Goal: Task Accomplishment & Management: Use online tool/utility

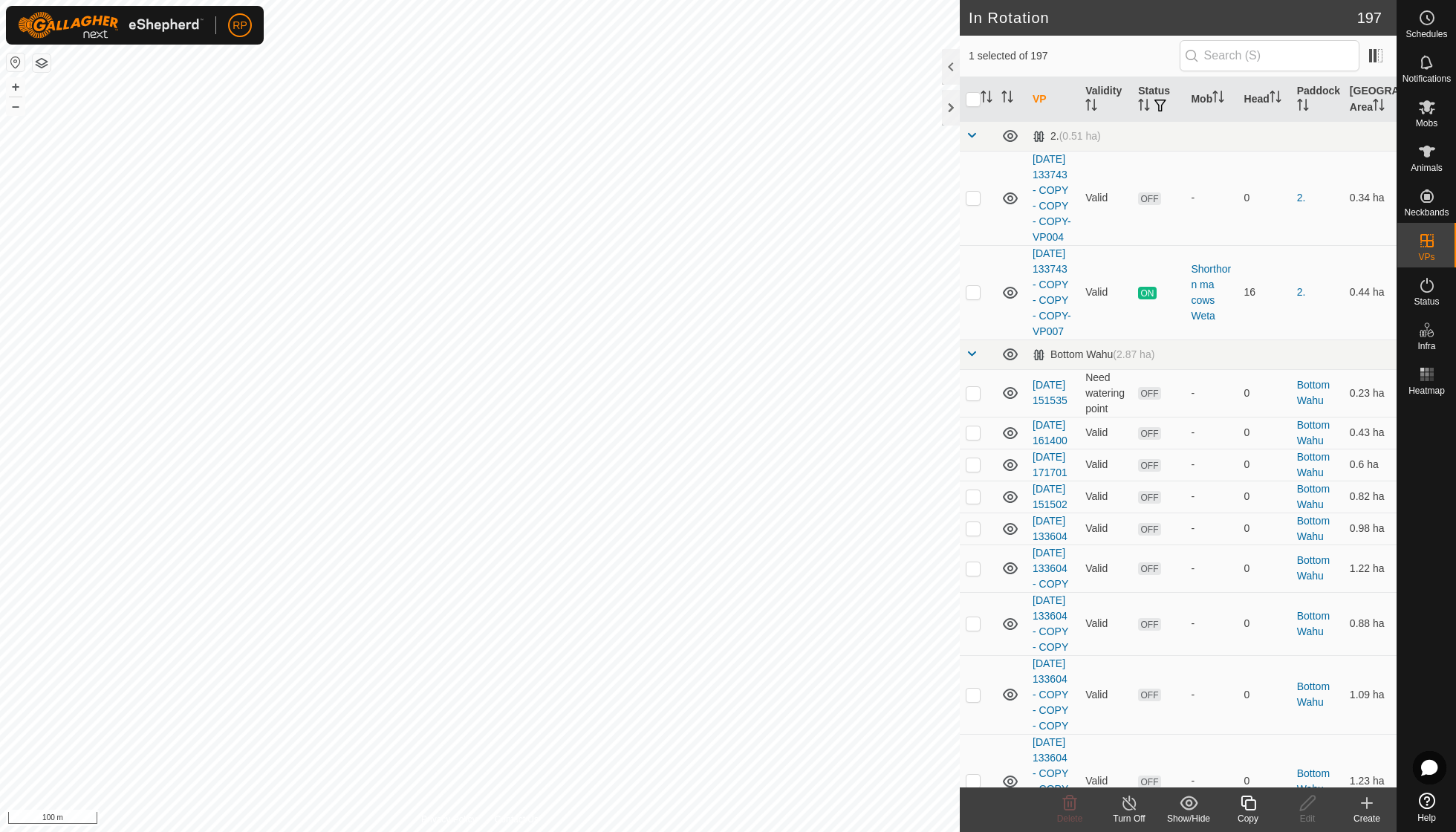
click at [1127, 803] on line at bounding box center [1129, 803] width 12 height 12
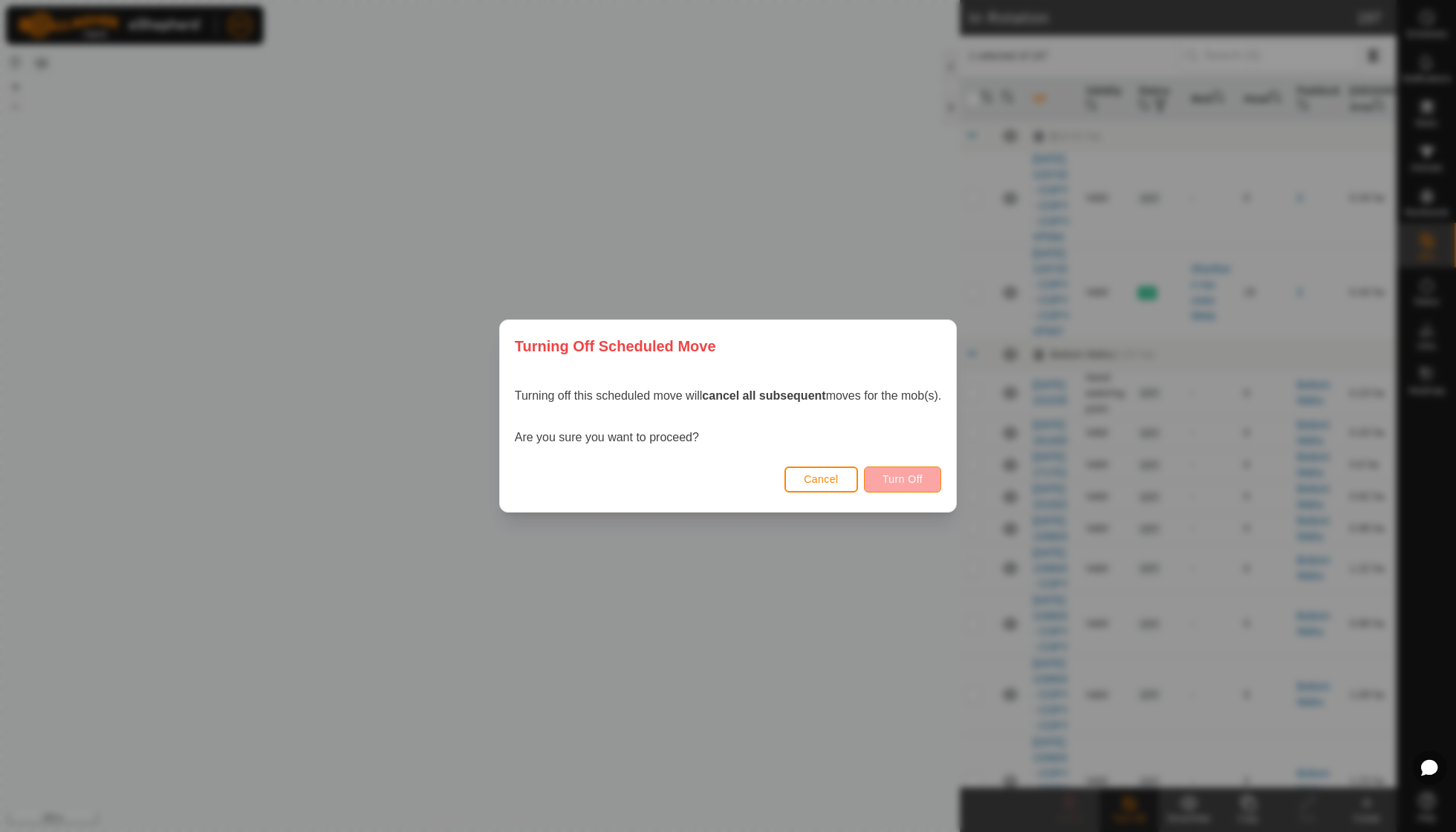
click at [895, 482] on span "Turn Off" at bounding box center [903, 479] width 41 height 12
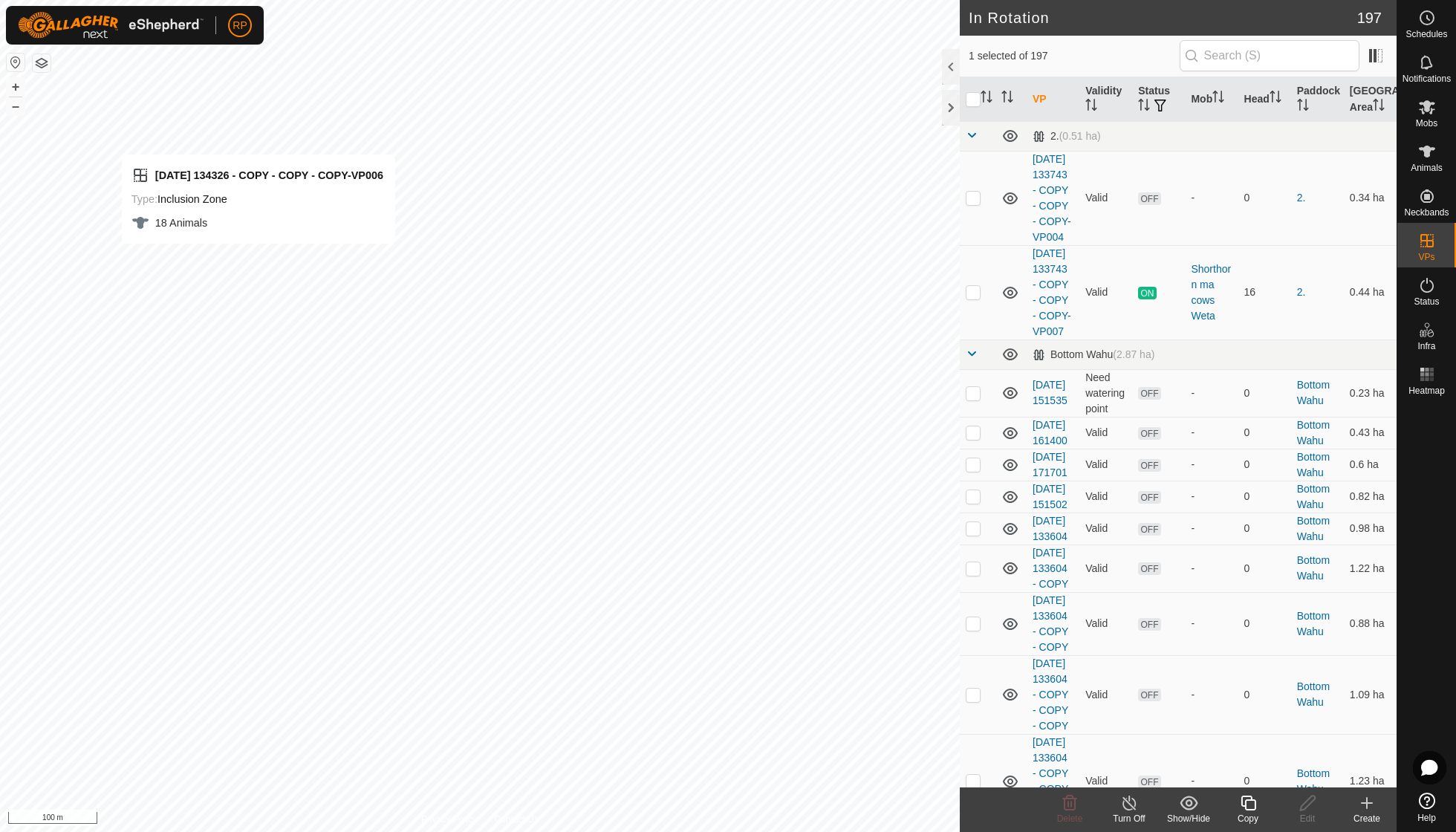
click at [1252, 801] on icon at bounding box center [1248, 803] width 19 height 18
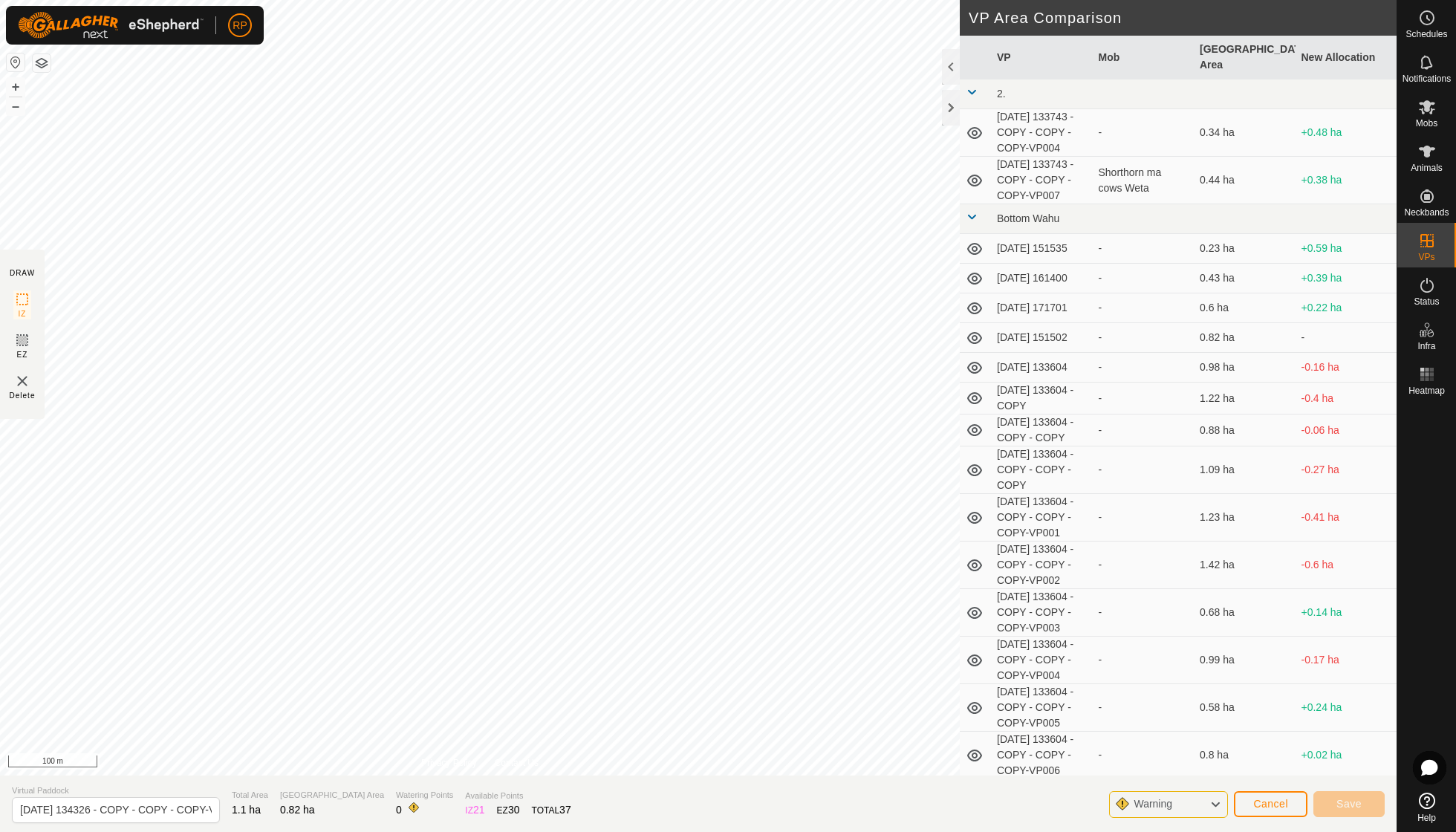
click at [1276, 814] on button "Cancel" at bounding box center [1270, 805] width 74 height 26
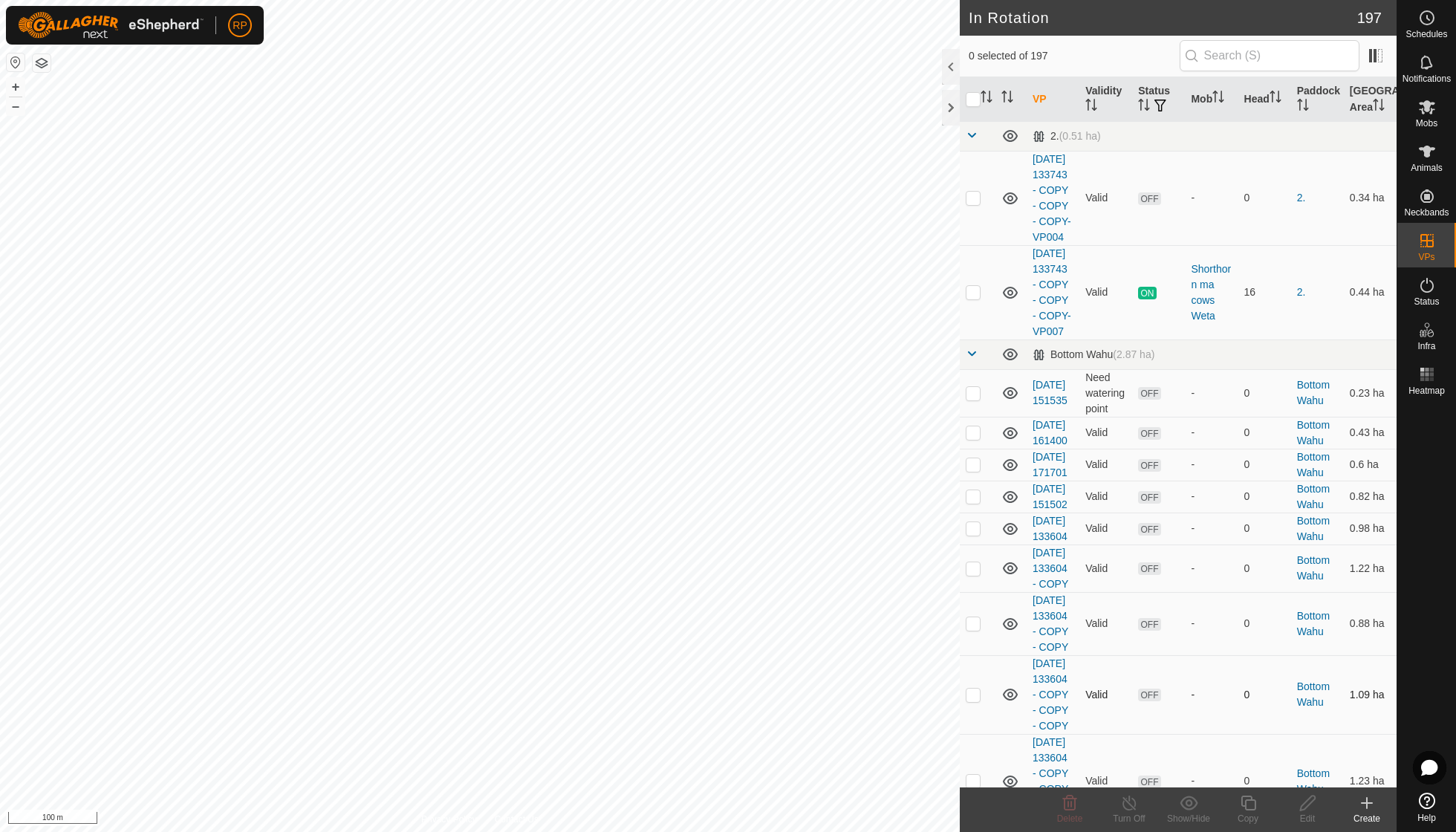
checkbox input "true"
click at [1126, 803] on icon at bounding box center [1130, 803] width 19 height 18
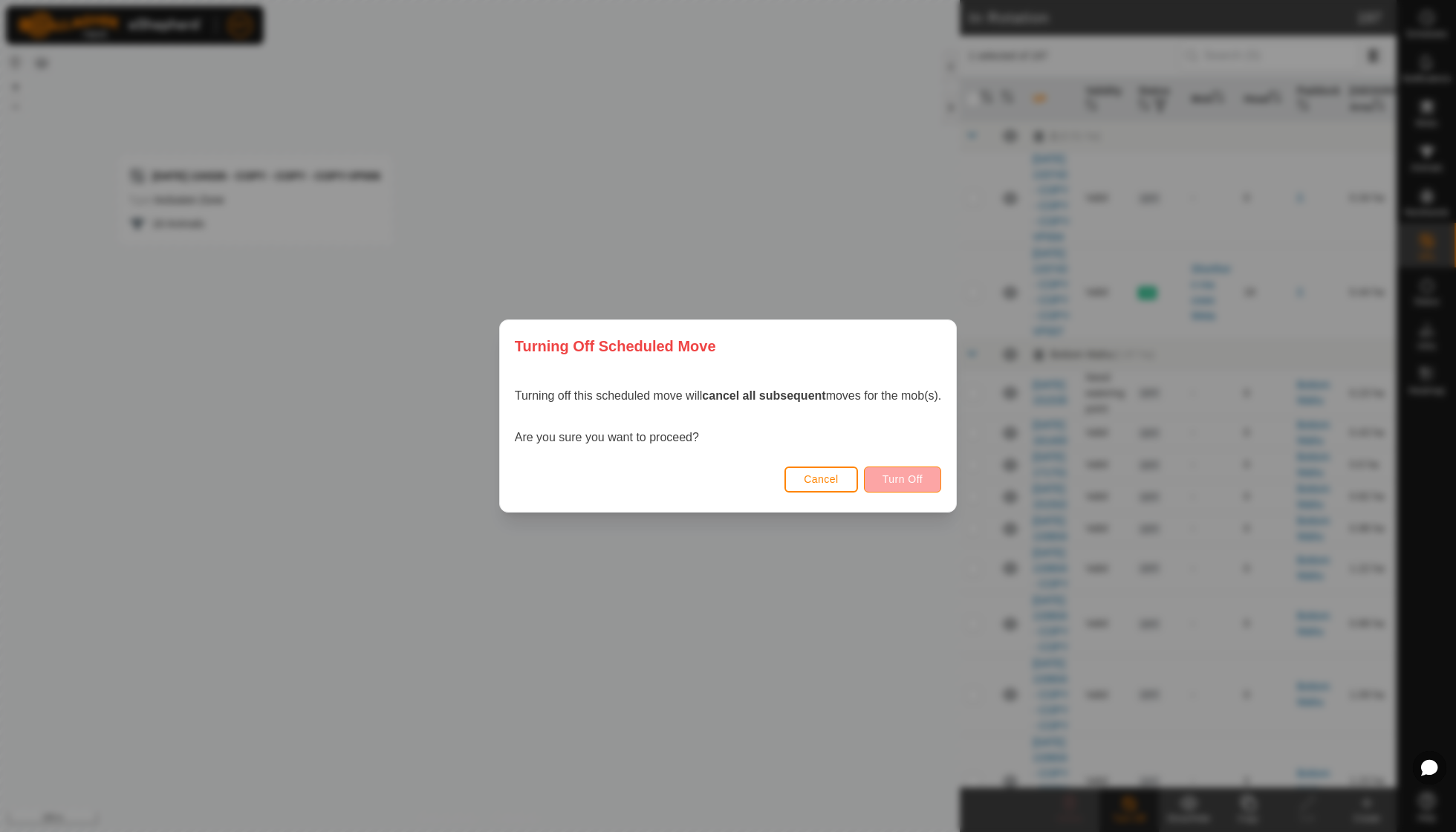
click at [892, 473] on button "Turn Off" at bounding box center [903, 480] width 78 height 26
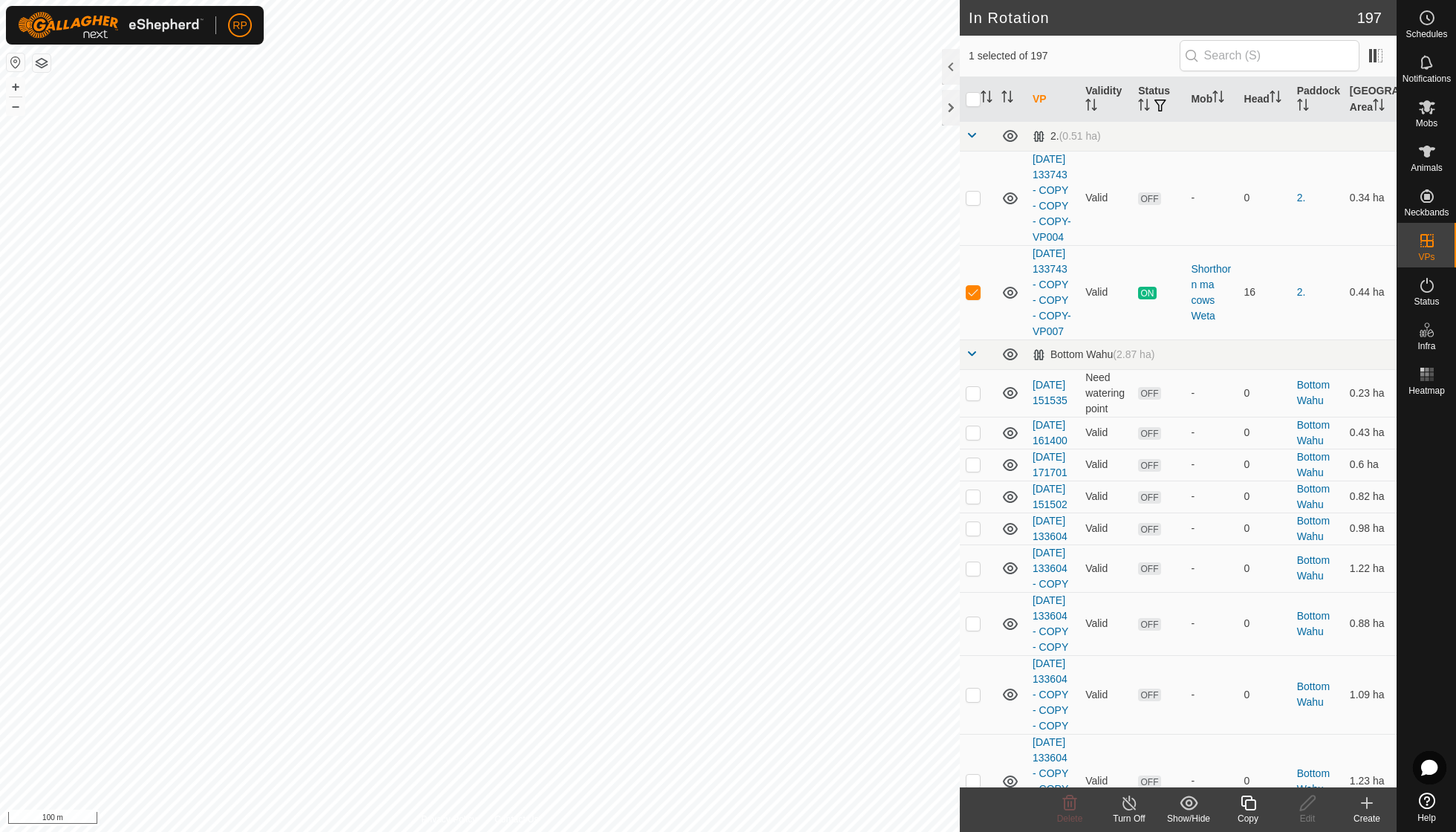
click at [1131, 799] on icon at bounding box center [1130, 803] width 19 height 18
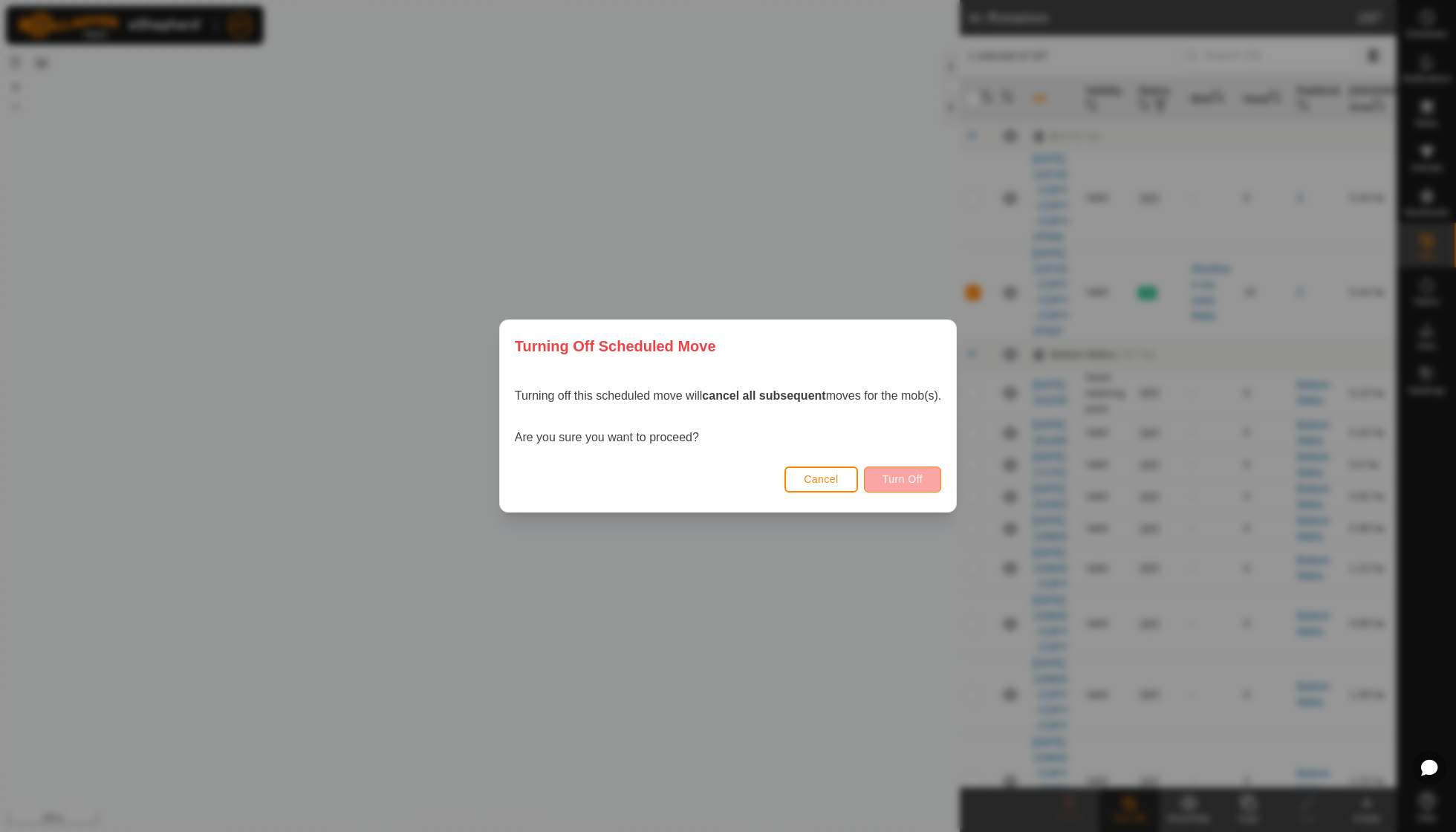
click at [912, 477] on span "Turn Off" at bounding box center [903, 479] width 41 height 12
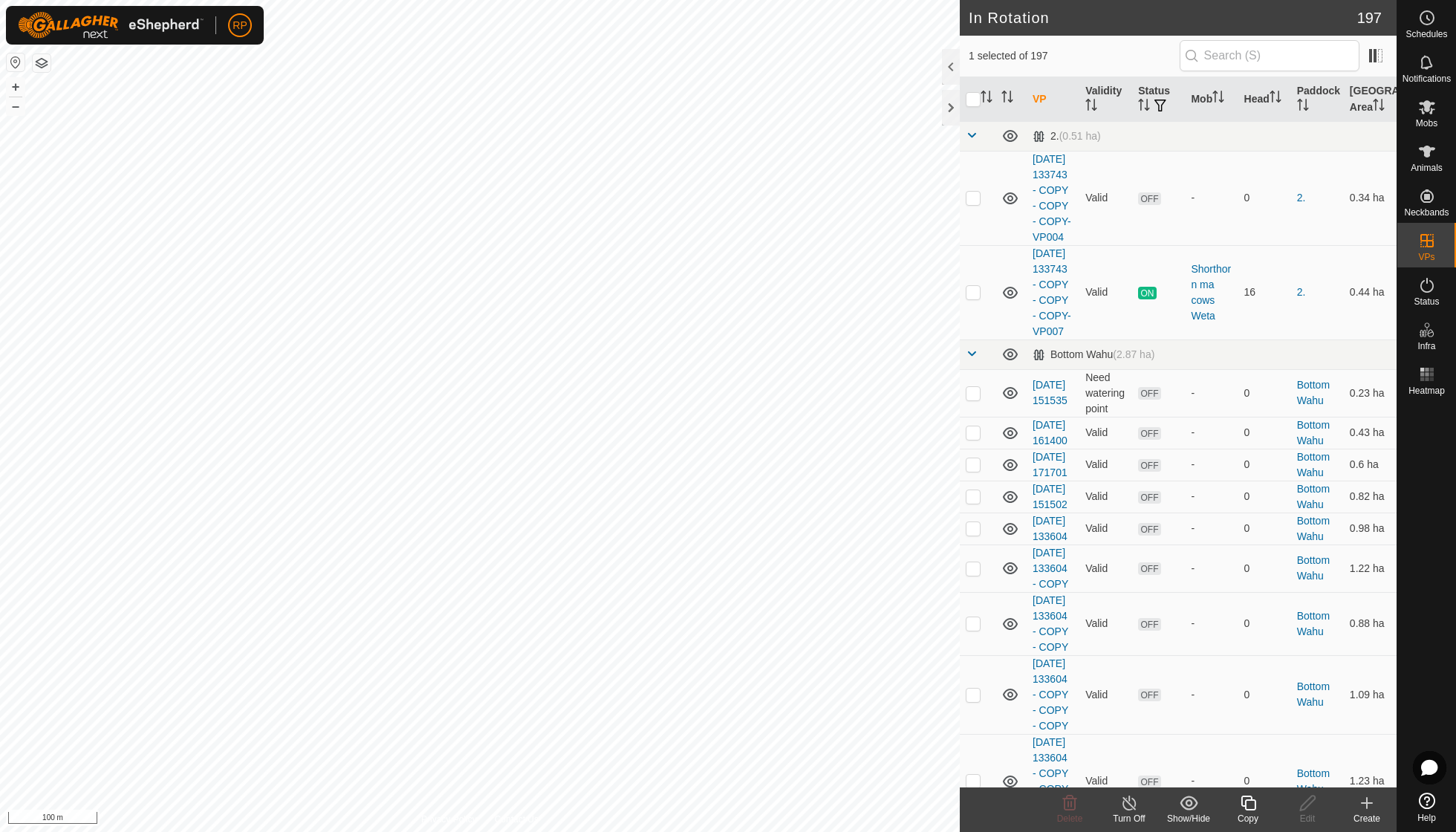
checkbox input "true"
checkbox input "false"
checkbox input "true"
click at [1130, 803] on icon at bounding box center [1130, 803] width 19 height 18
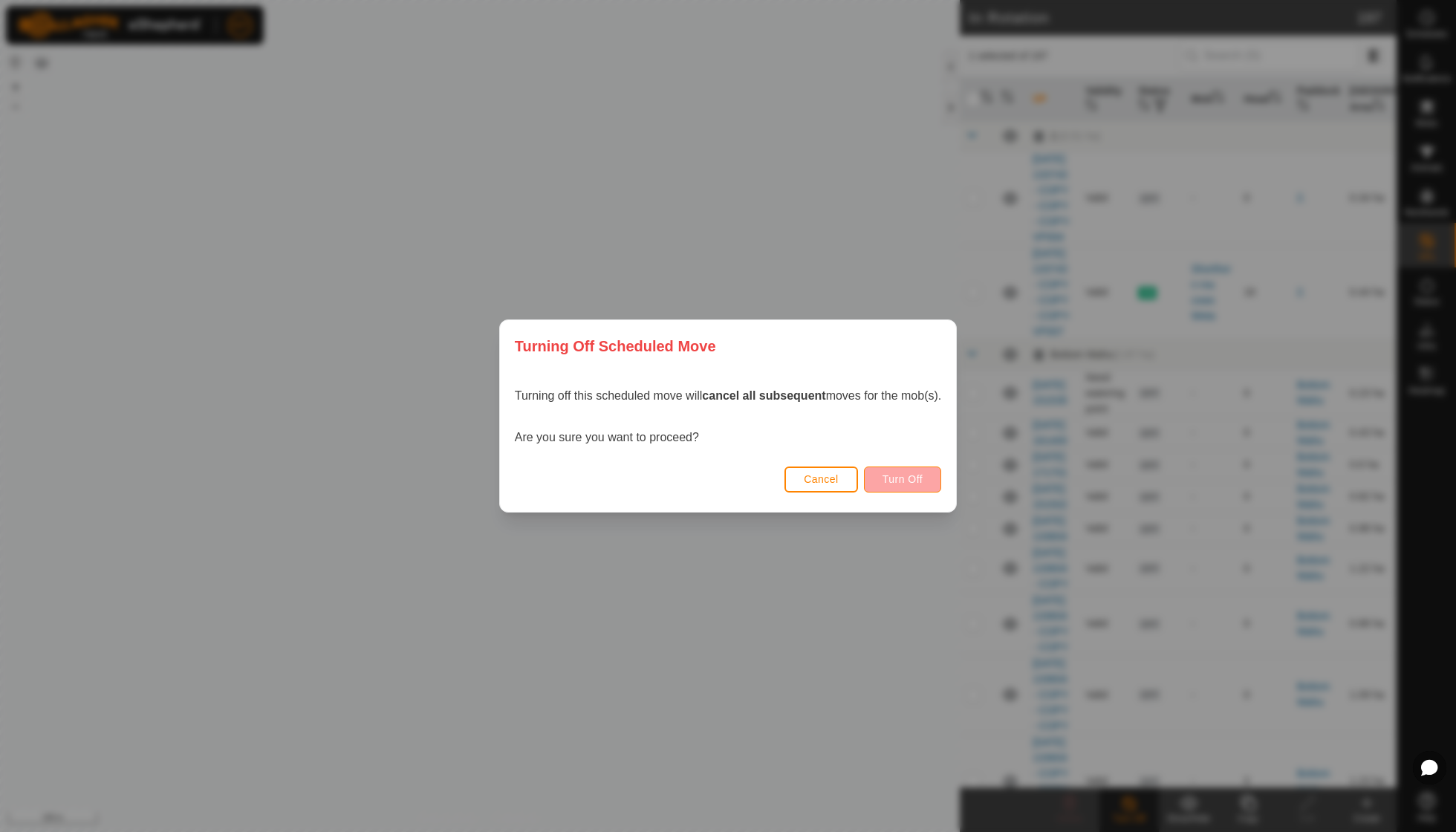
click at [902, 479] on span "Turn Off" at bounding box center [903, 479] width 41 height 12
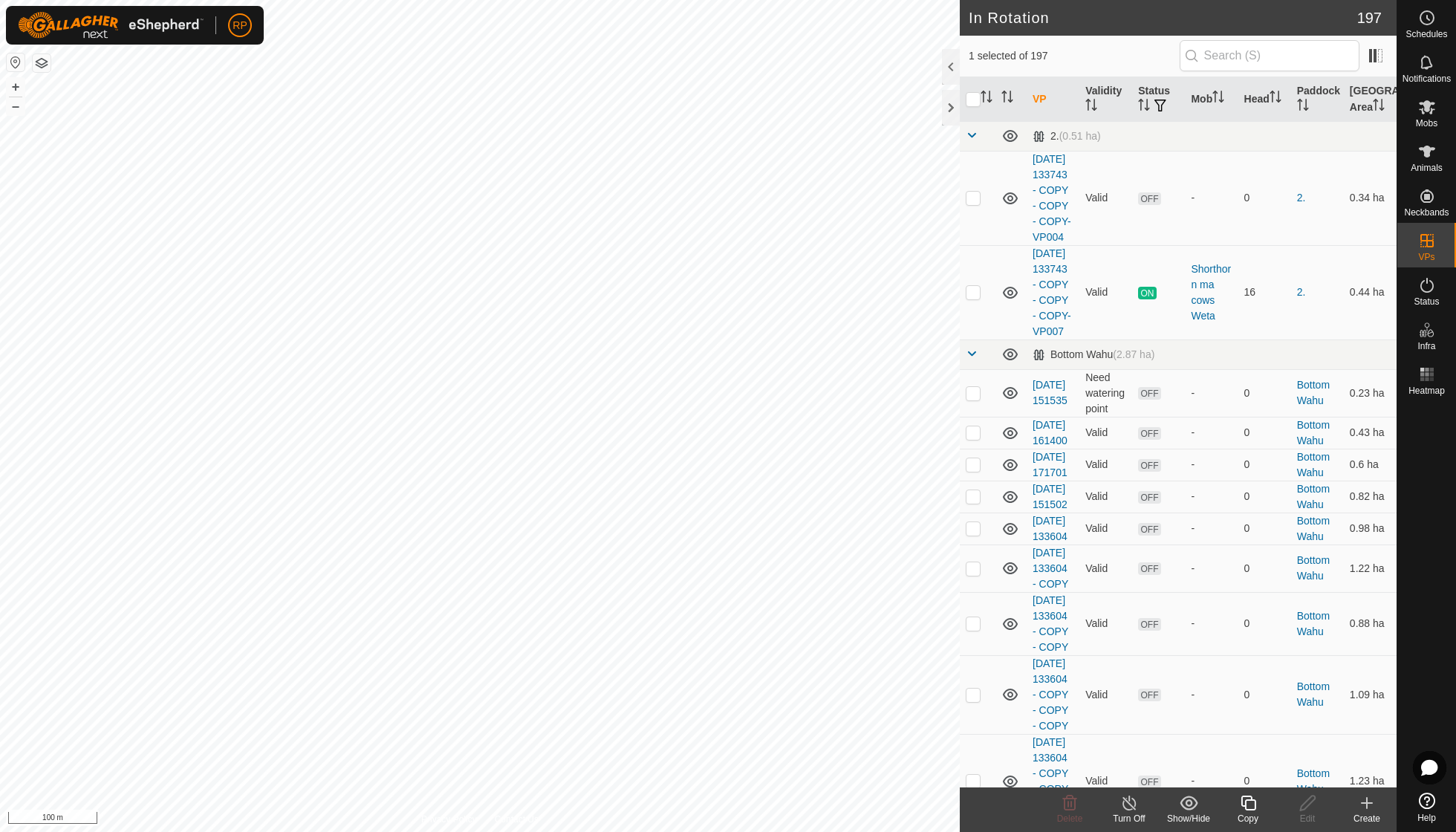
click at [1248, 804] on icon at bounding box center [1248, 803] width 19 height 18
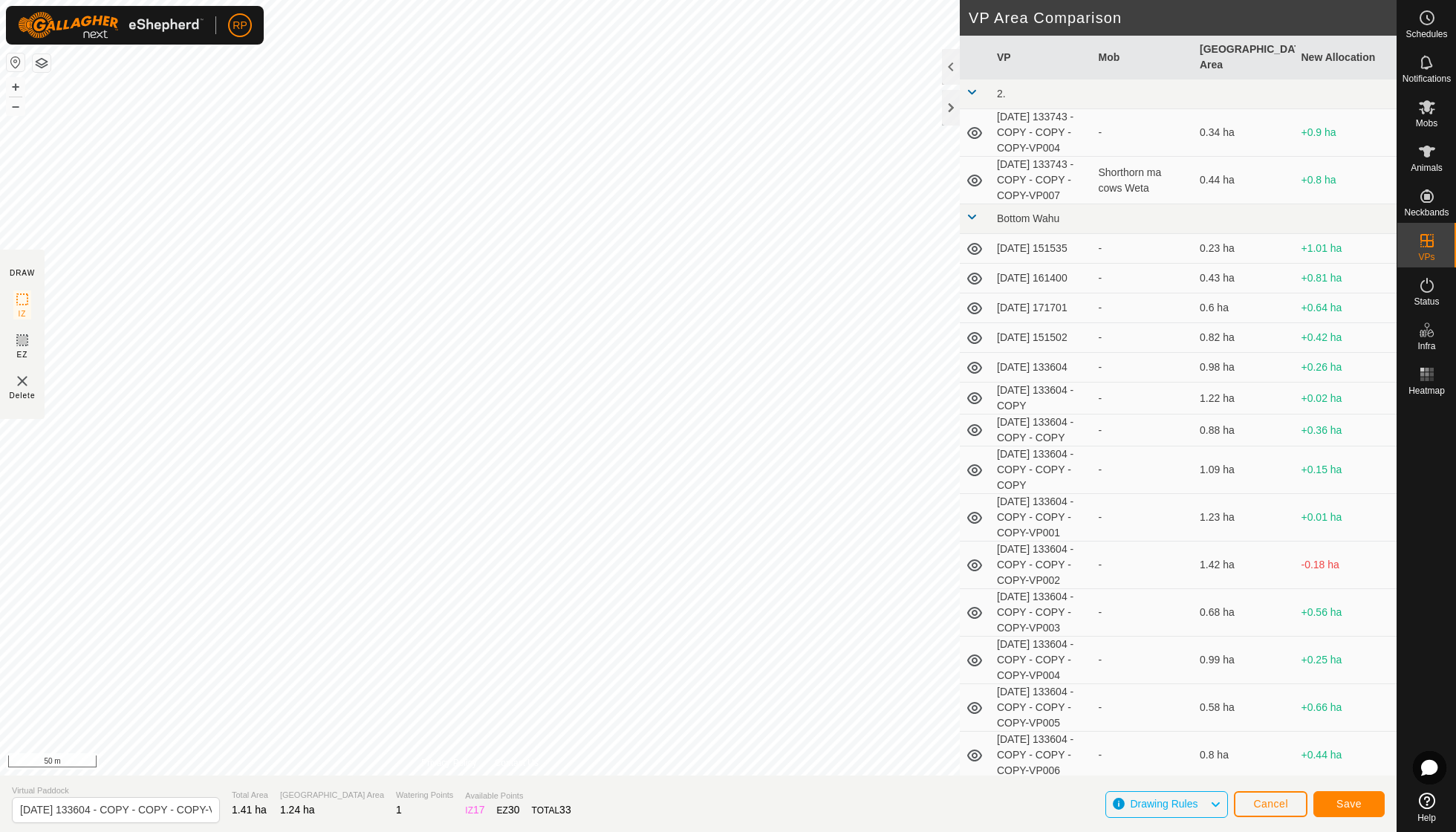
click at [1351, 806] on span "Save" at bounding box center [1349, 803] width 26 height 12
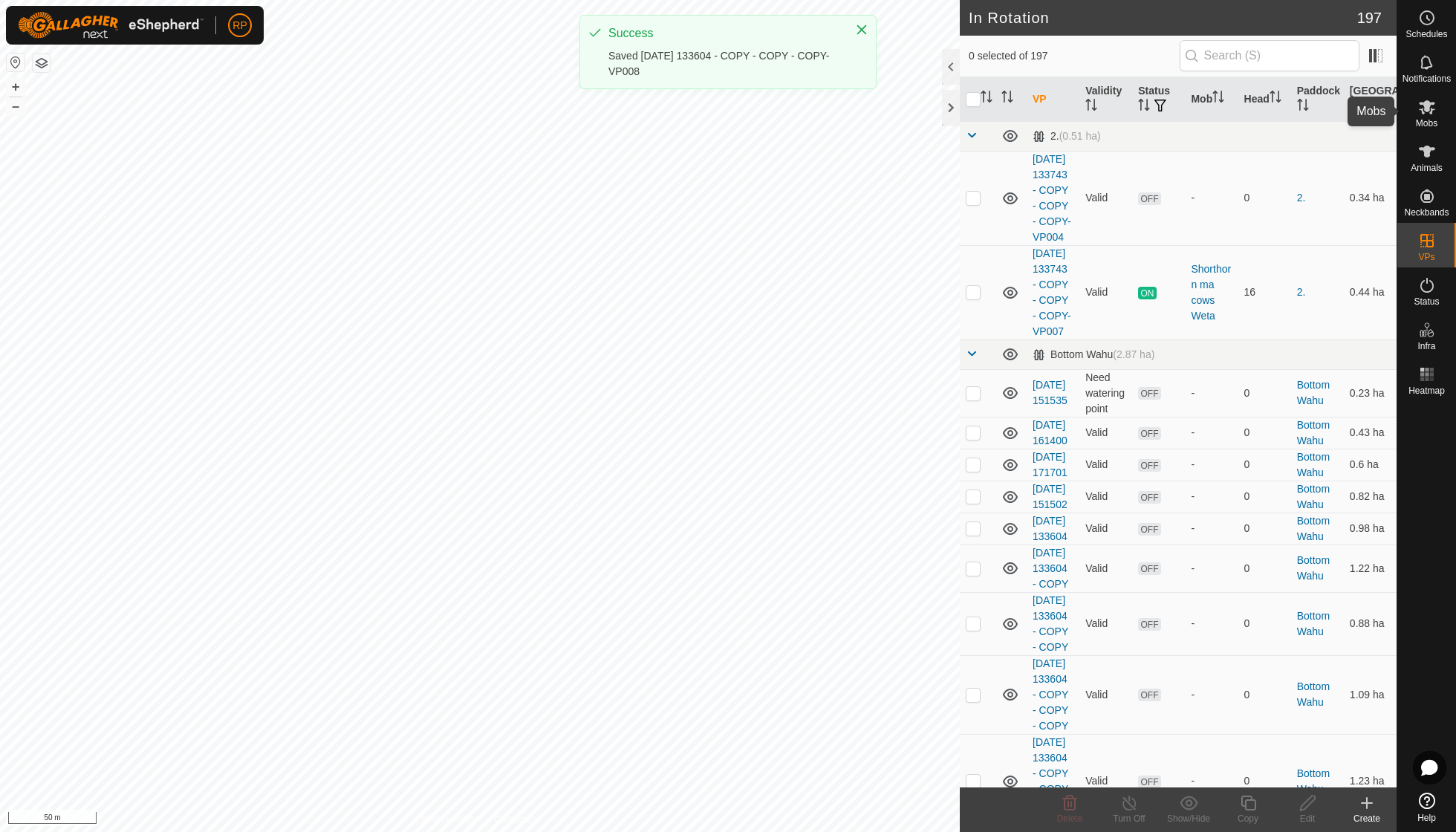
click at [1427, 111] on icon at bounding box center [1427, 108] width 16 height 14
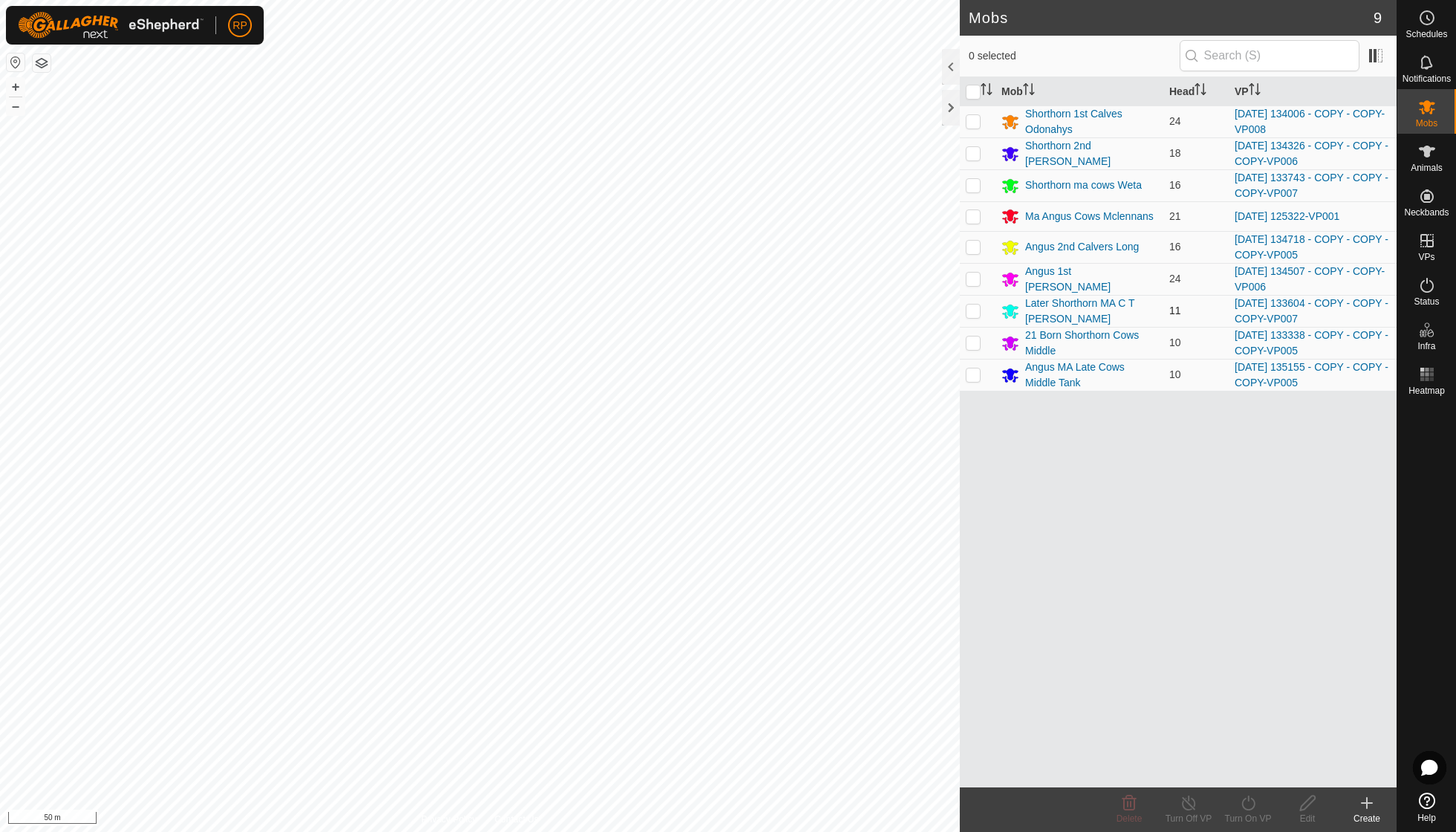
click at [974, 304] on p-checkbox at bounding box center [973, 310] width 15 height 12
checkbox input "true"
click at [1245, 799] on icon at bounding box center [1248, 803] width 13 height 15
click at [1255, 770] on link "Now" at bounding box center [1293, 770] width 147 height 29
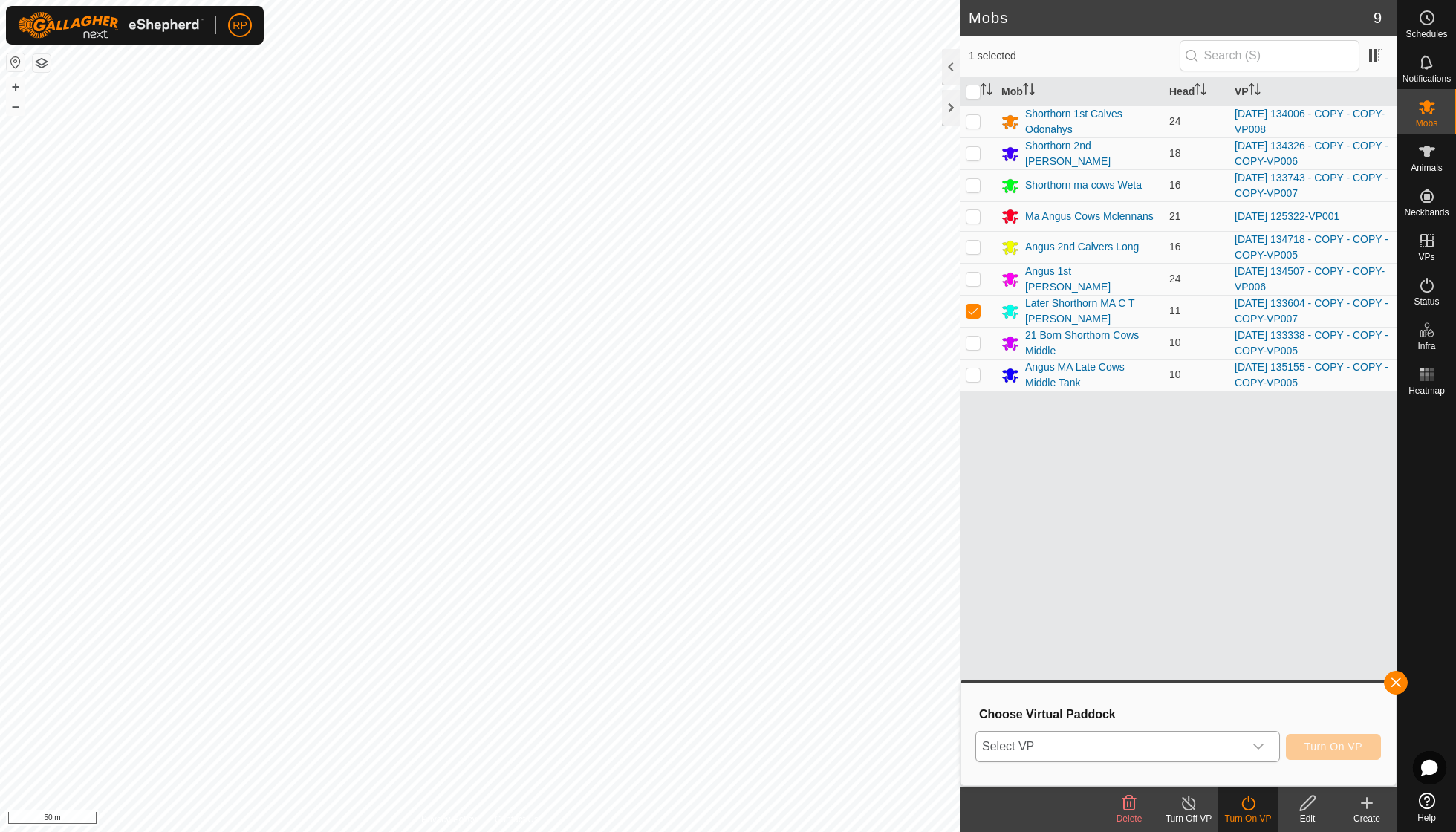
click at [1255, 744] on icon "dropdown trigger" at bounding box center [1258, 746] width 12 height 12
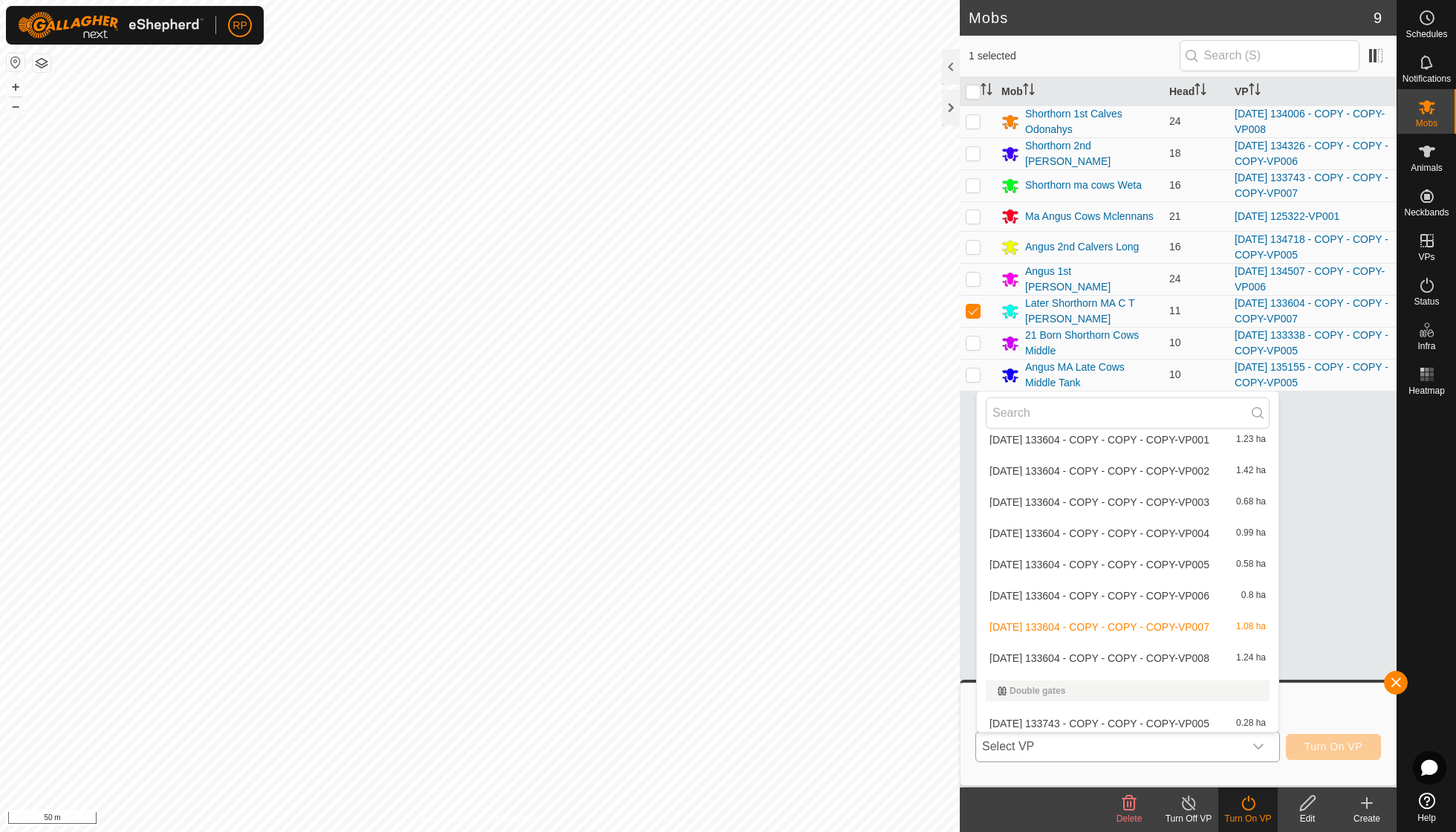
scroll to position [403, 0]
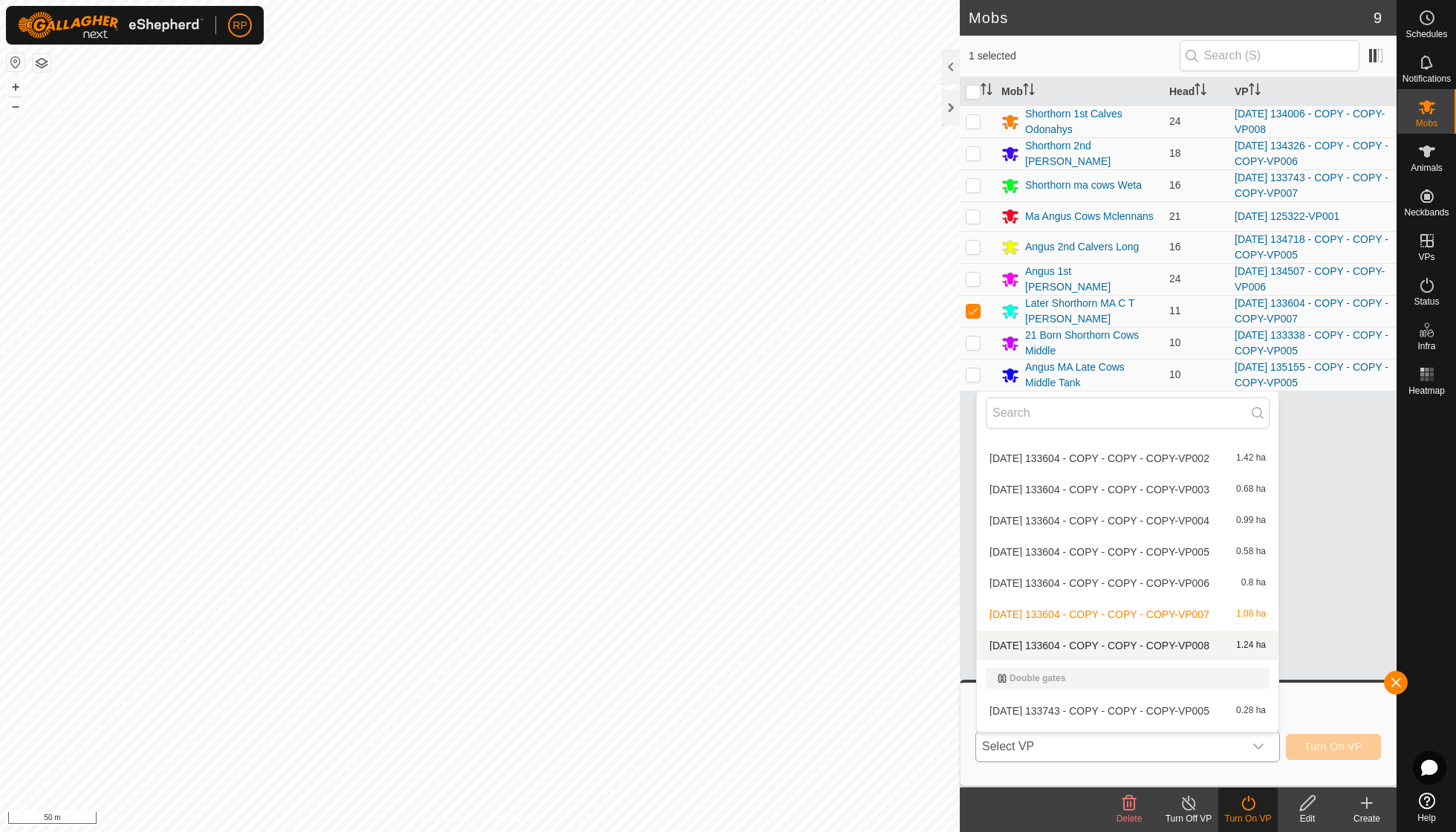
click at [1106, 631] on li "[DATE] 133604 - COPY - COPY - COPY-VP008 1.24 ha" at bounding box center [1128, 645] width 301 height 29
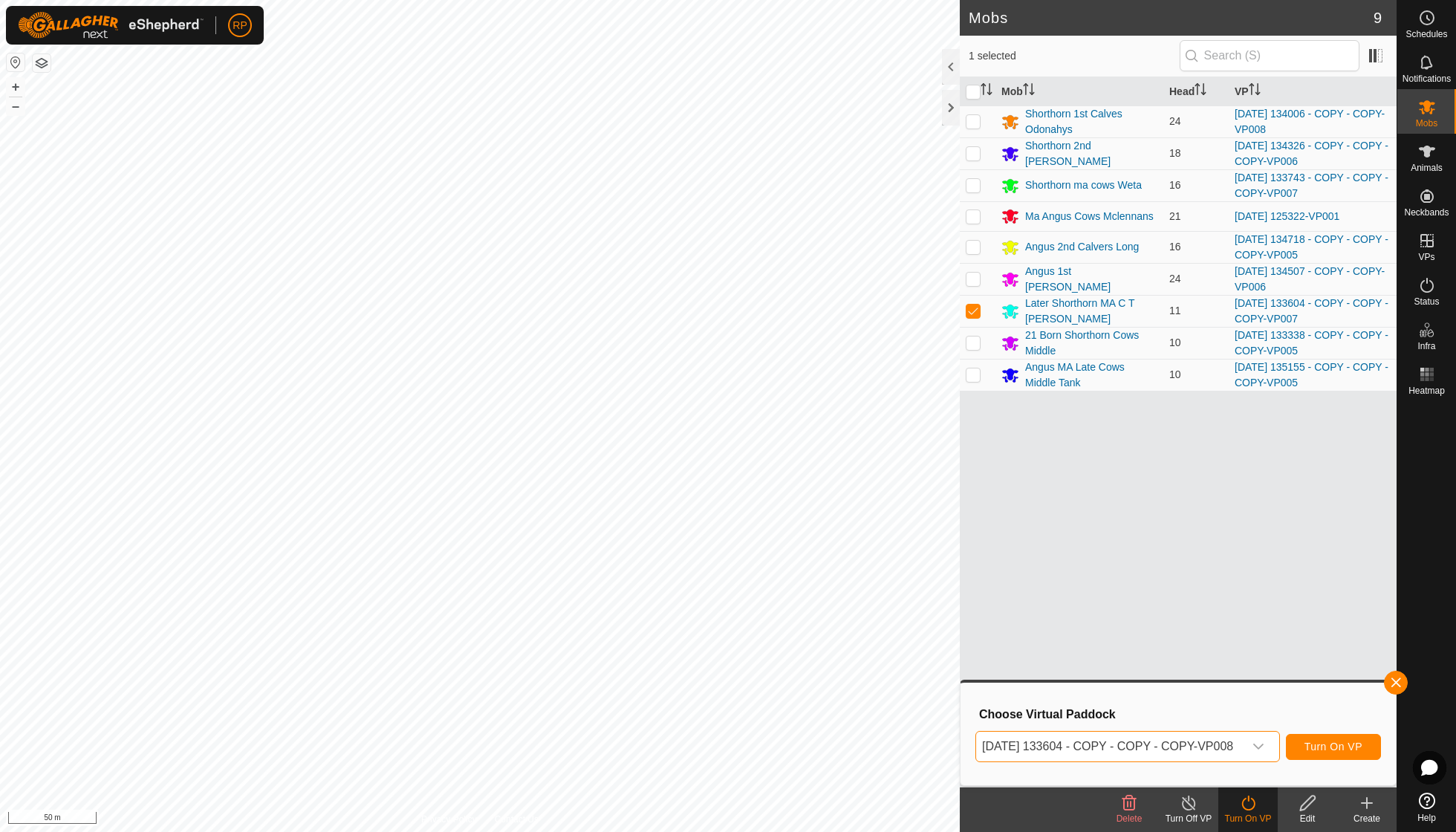
click at [1357, 741] on span "Turn On VP" at bounding box center [1334, 746] width 58 height 12
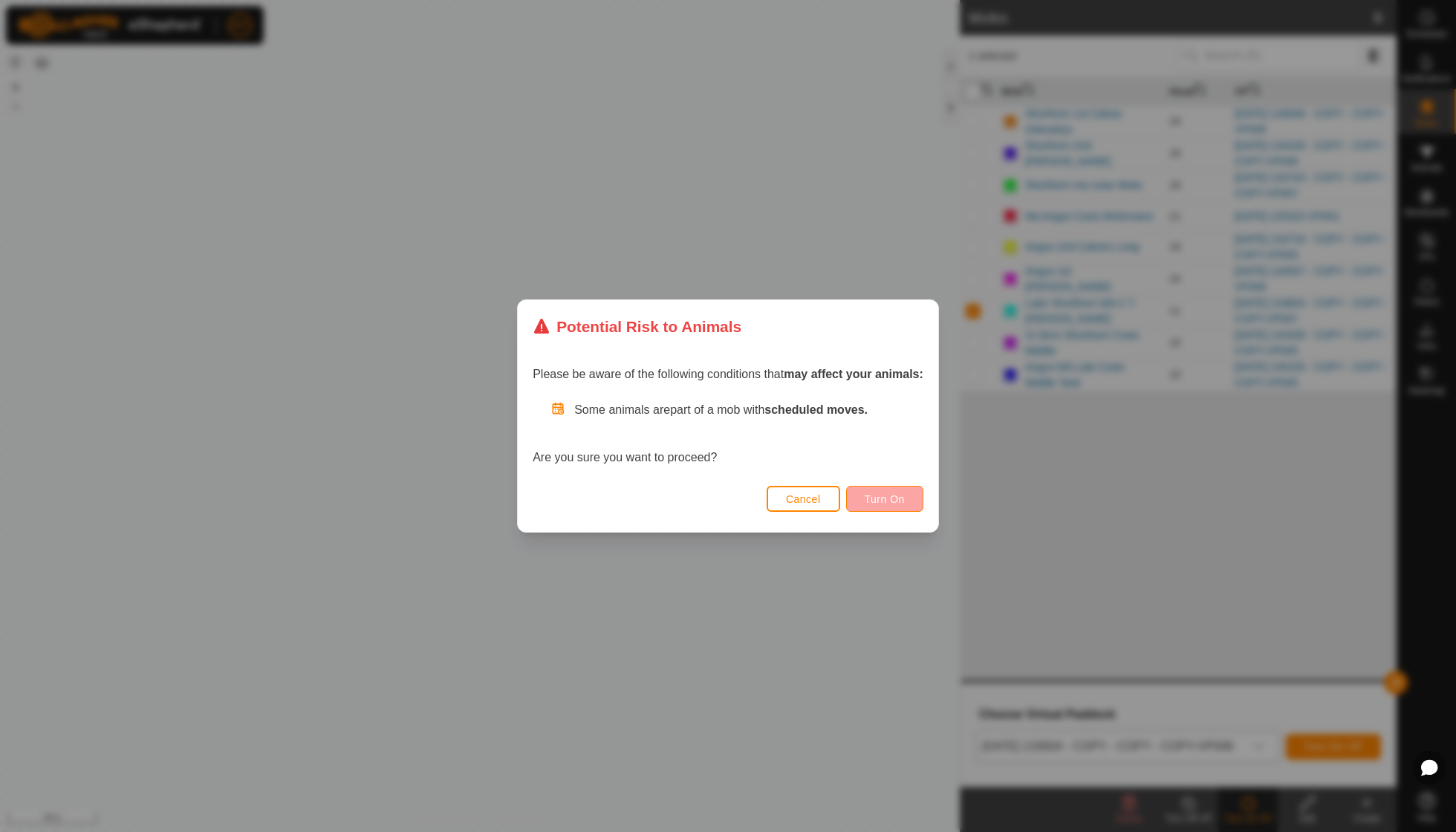
click at [898, 505] on button "Turn On" at bounding box center [885, 499] width 77 height 26
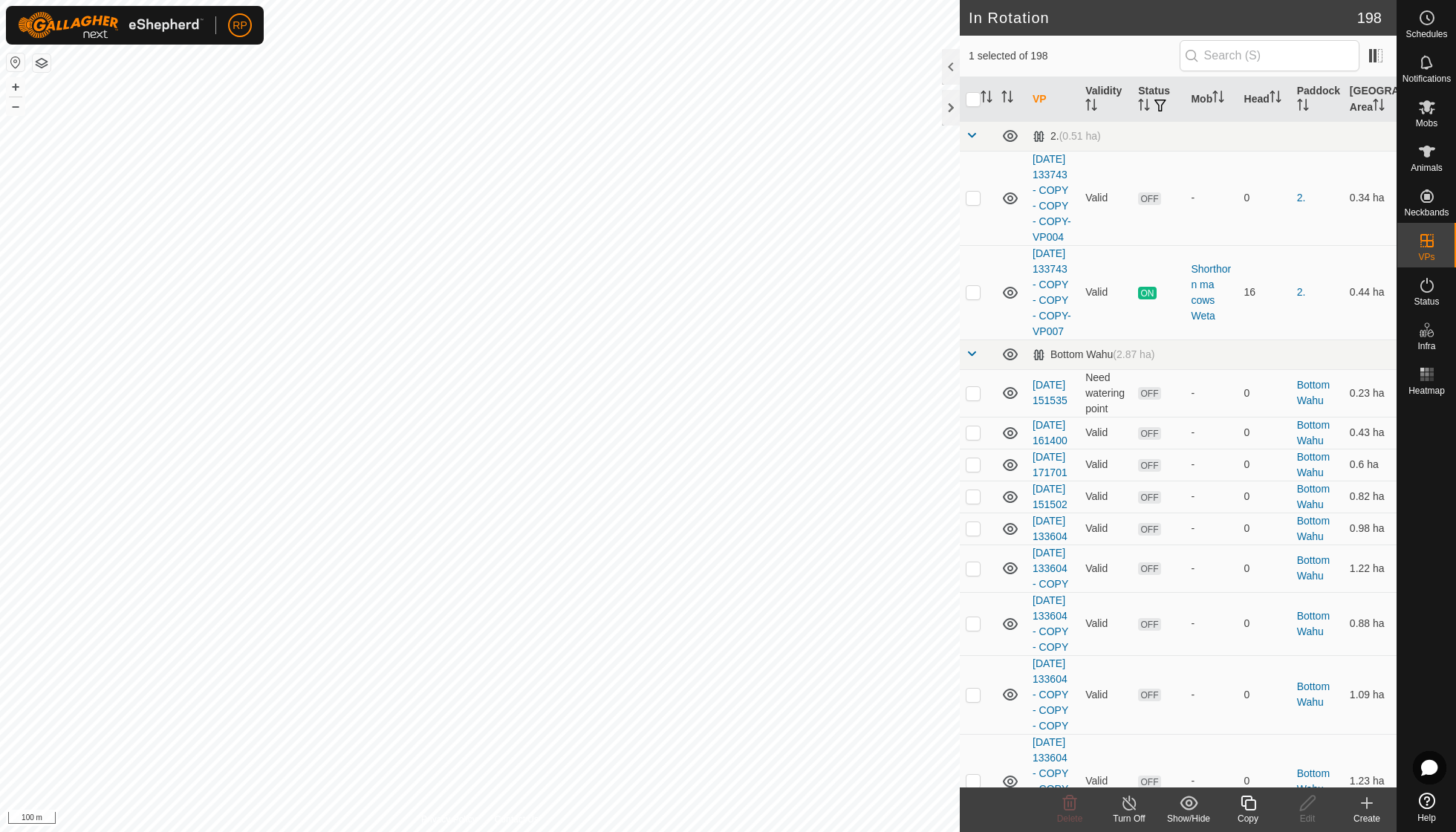
click at [1247, 806] on icon at bounding box center [1248, 803] width 19 height 18
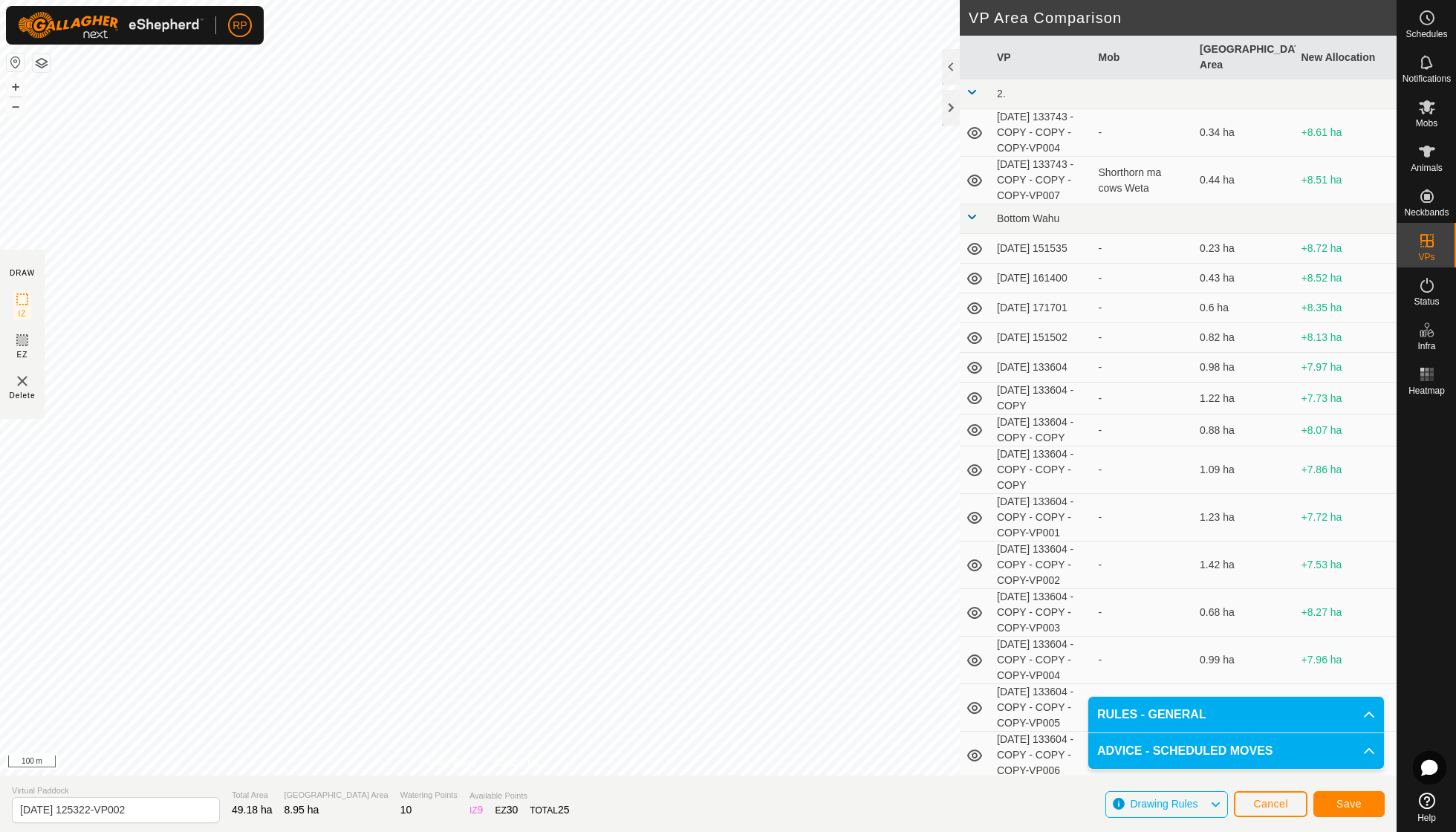
click at [1339, 798] on span "Save" at bounding box center [1349, 803] width 26 height 12
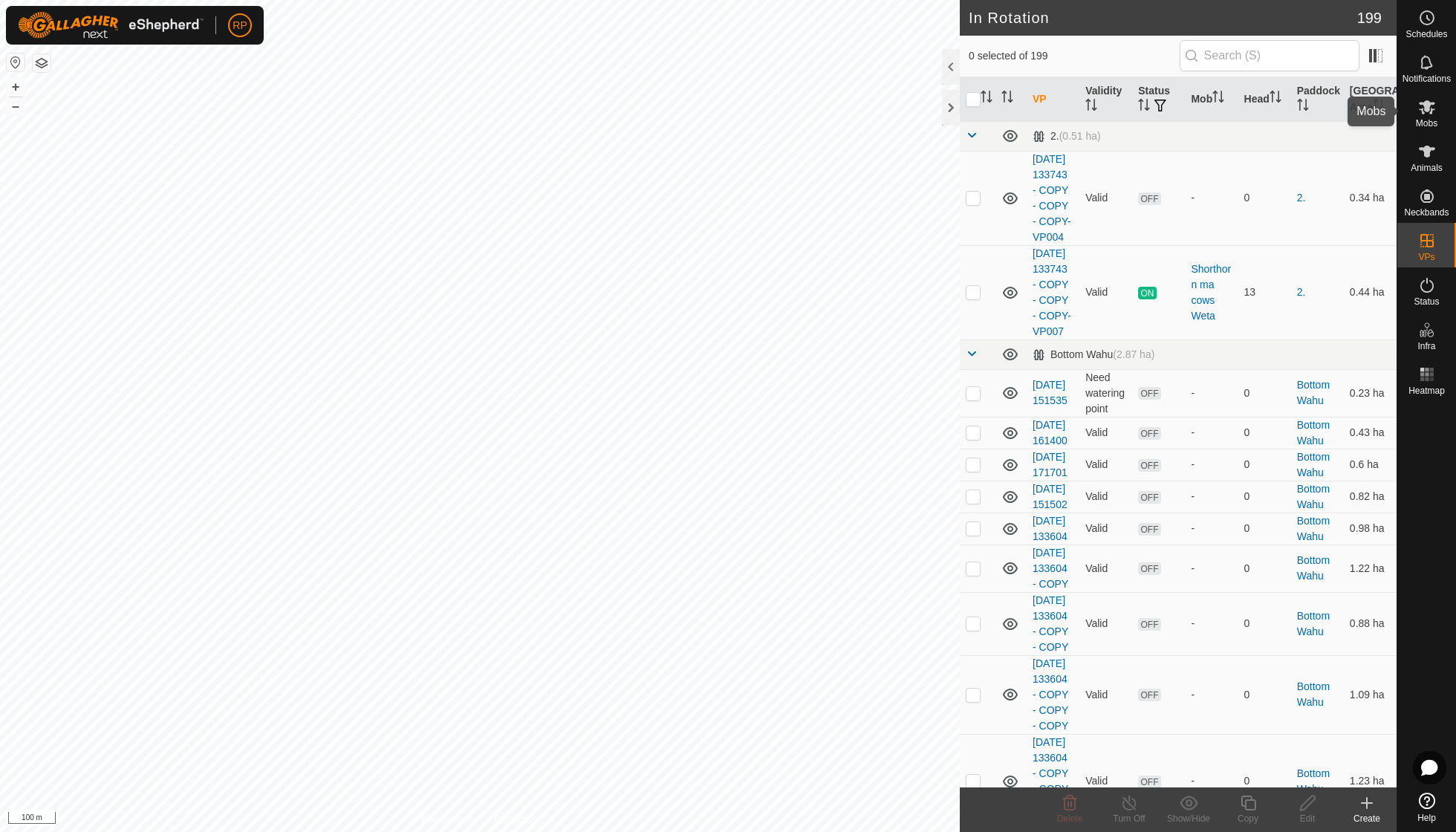
click at [1422, 117] on es-mob-svg-icon at bounding box center [1427, 107] width 27 height 24
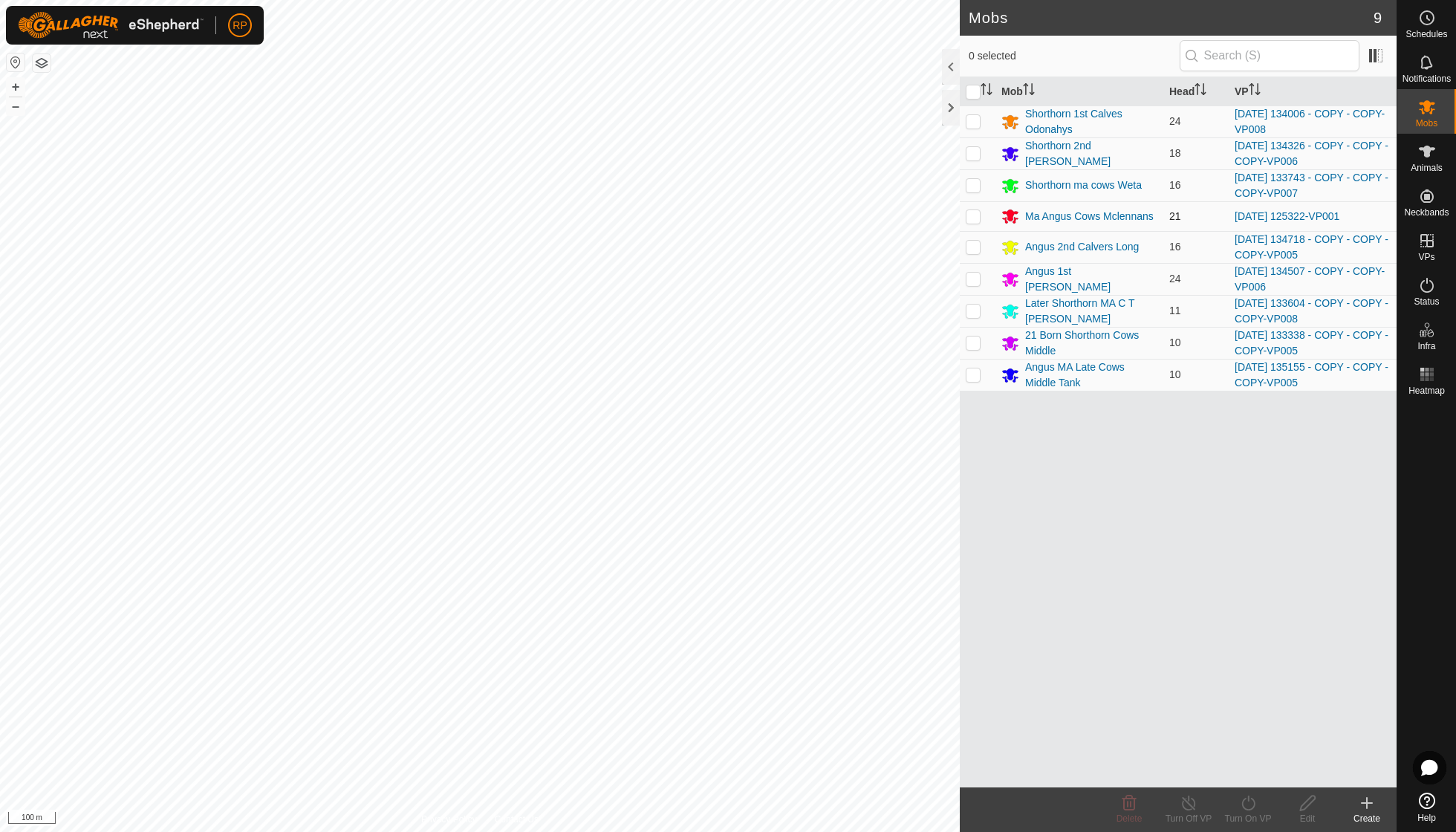
click at [973, 214] on p-checkbox at bounding box center [973, 215] width 15 height 12
checkbox input "true"
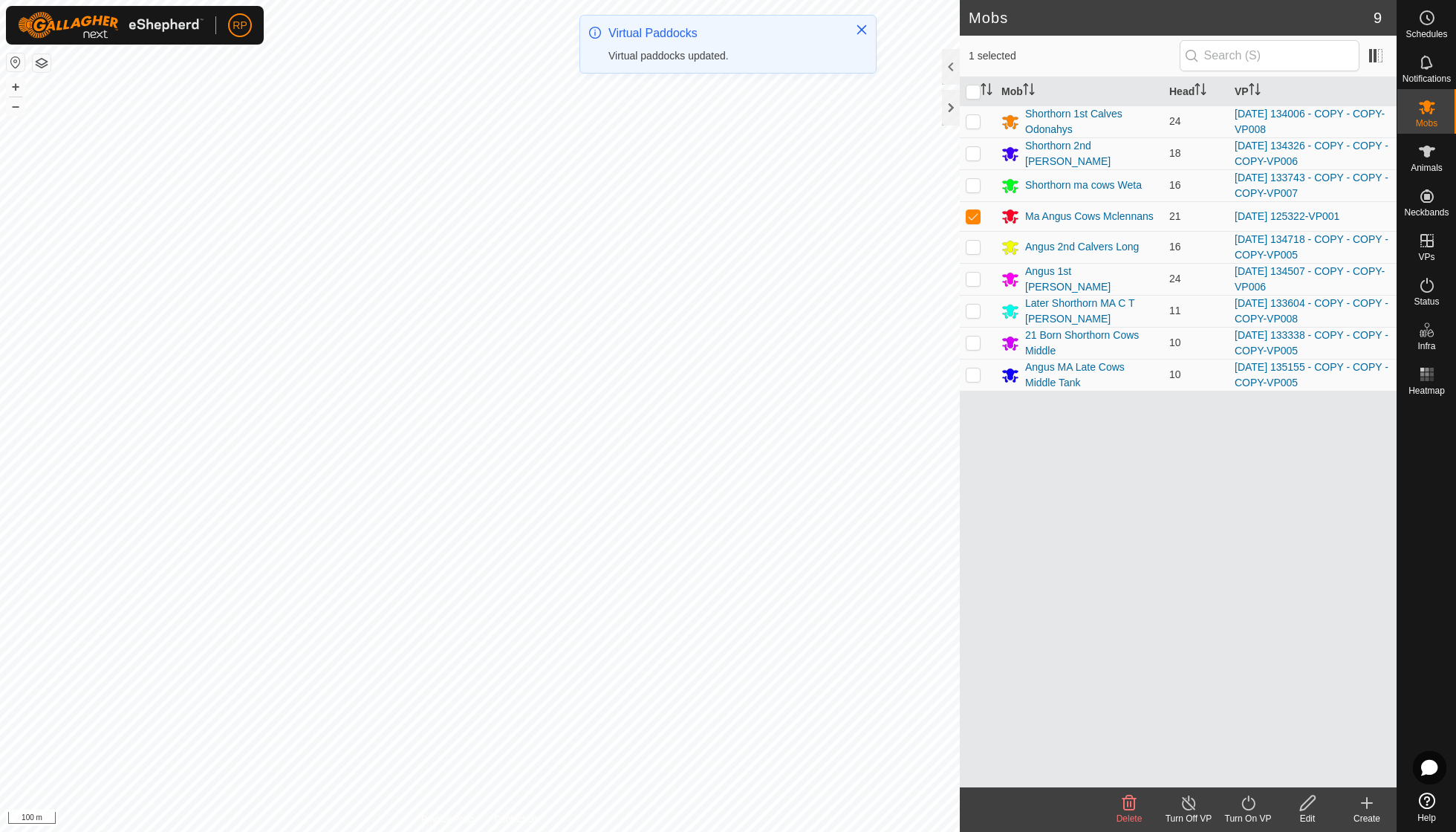
click at [1247, 796] on icon at bounding box center [1248, 803] width 19 height 18
click at [1245, 779] on link "Now" at bounding box center [1293, 770] width 147 height 29
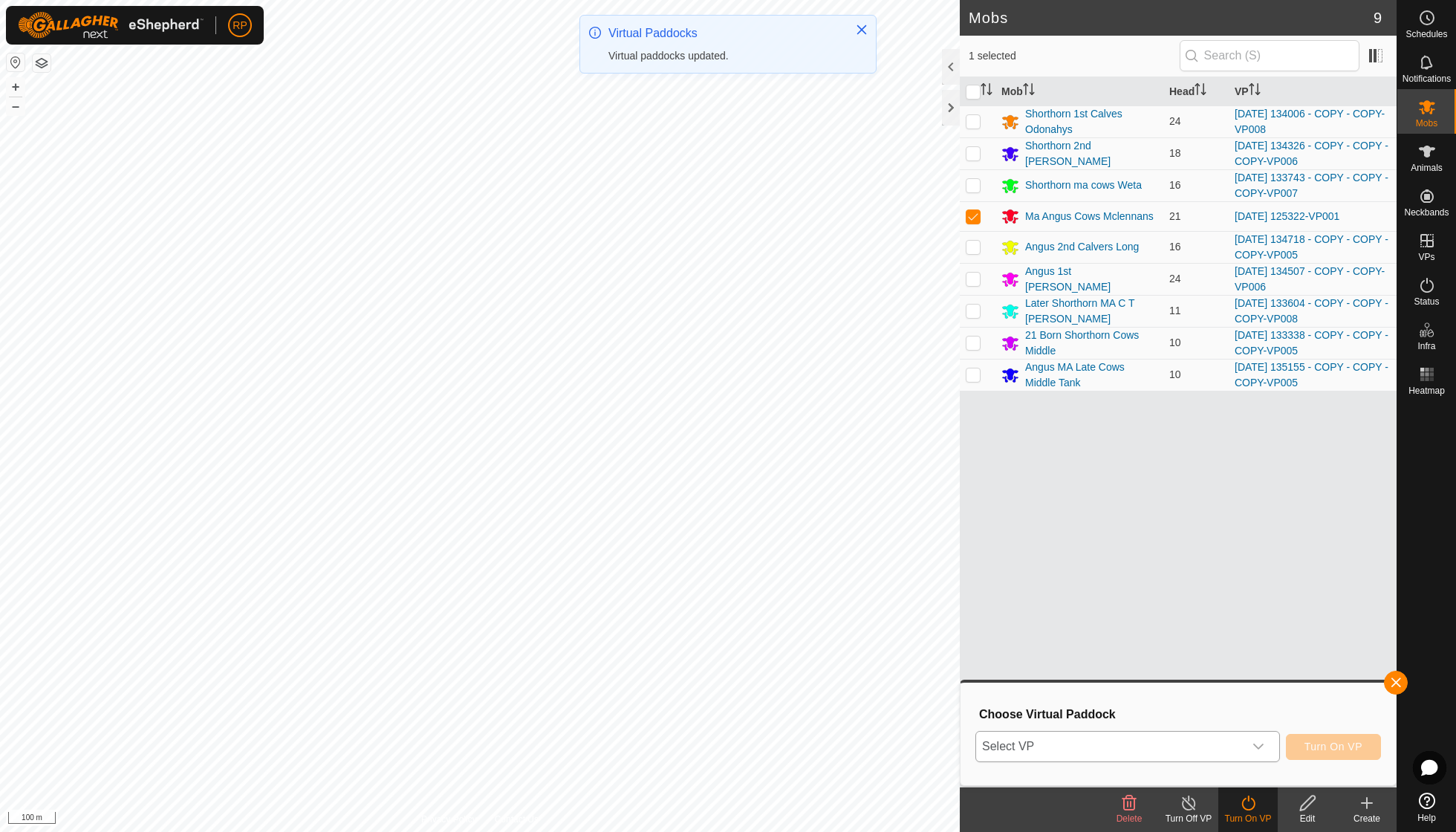
click at [1261, 741] on icon "dropdown trigger" at bounding box center [1258, 746] width 12 height 12
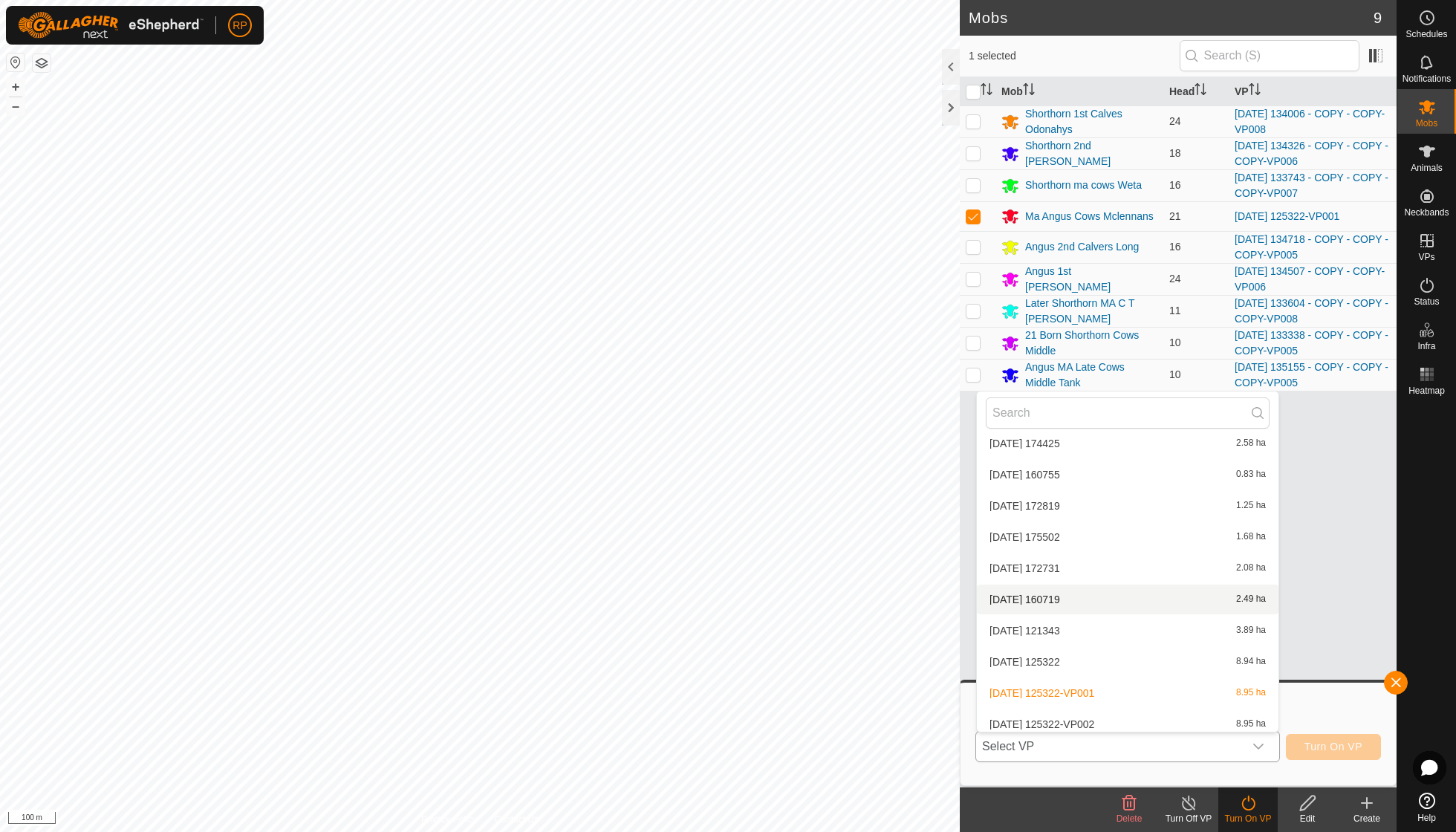
scroll to position [3597, 0]
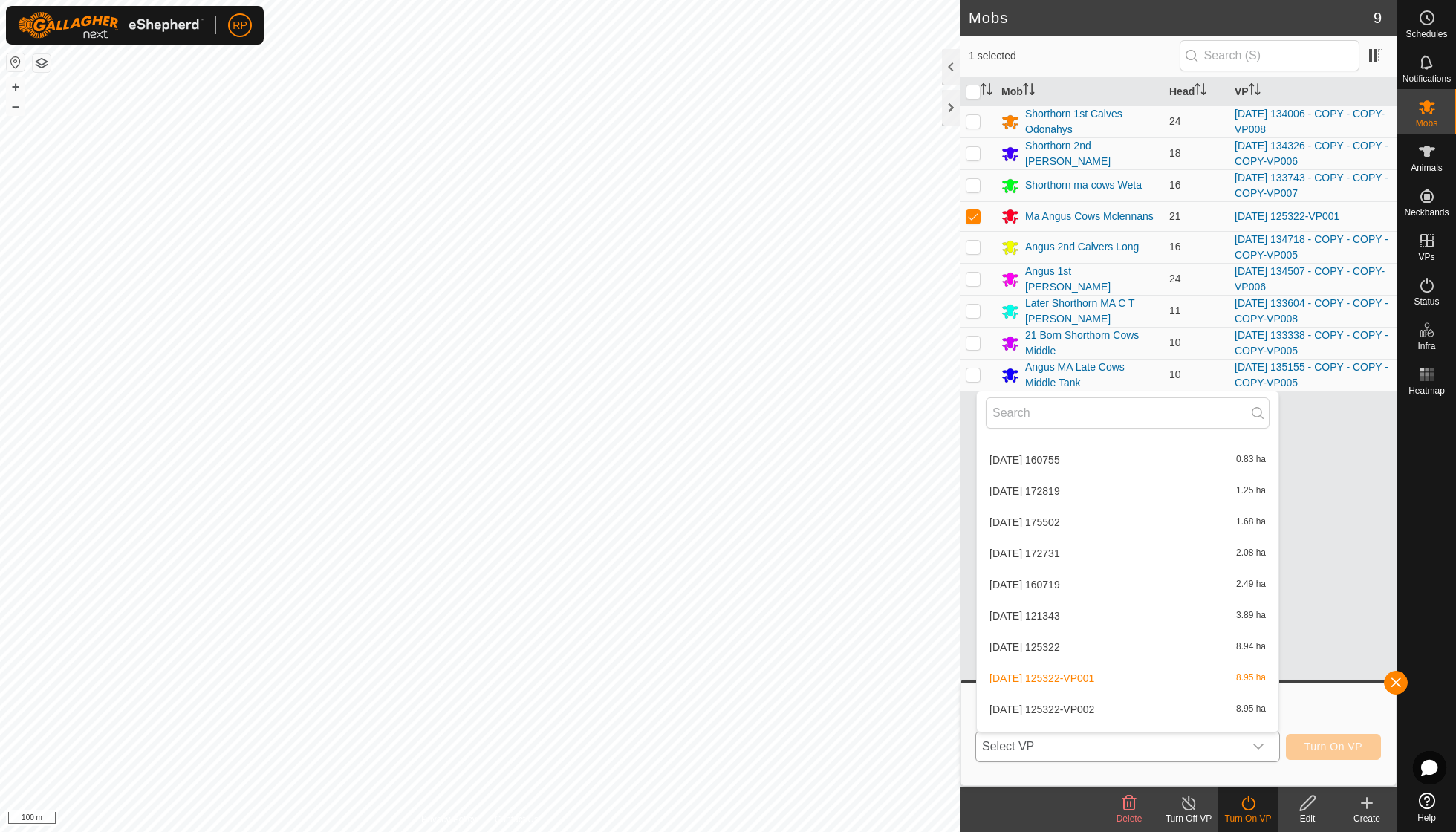
click at [1100, 695] on li "[DATE] 125322-VP002 8.95 ha" at bounding box center [1128, 710] width 301 height 29
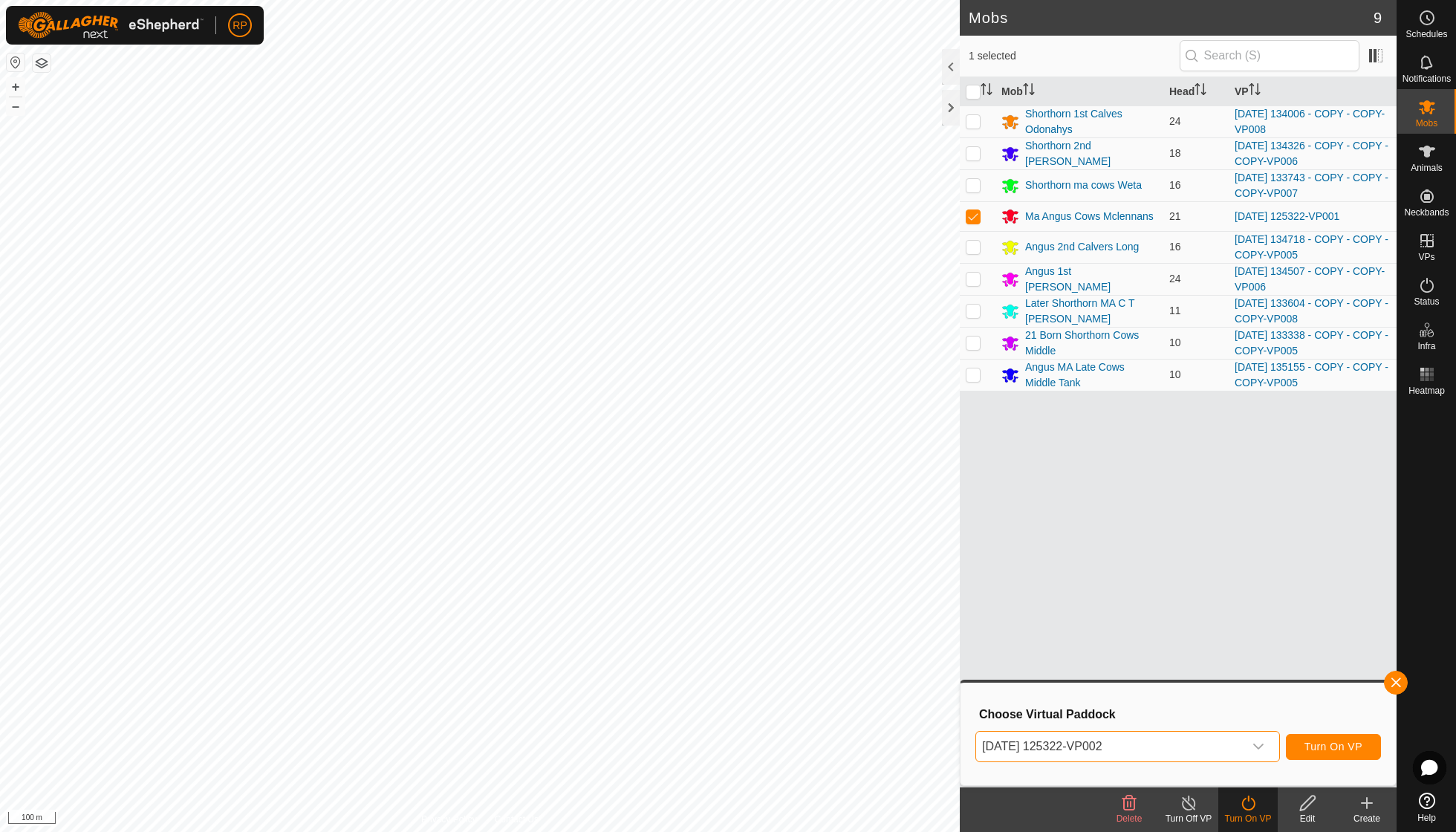
click at [1320, 746] on span "Turn On VP" at bounding box center [1334, 746] width 58 height 12
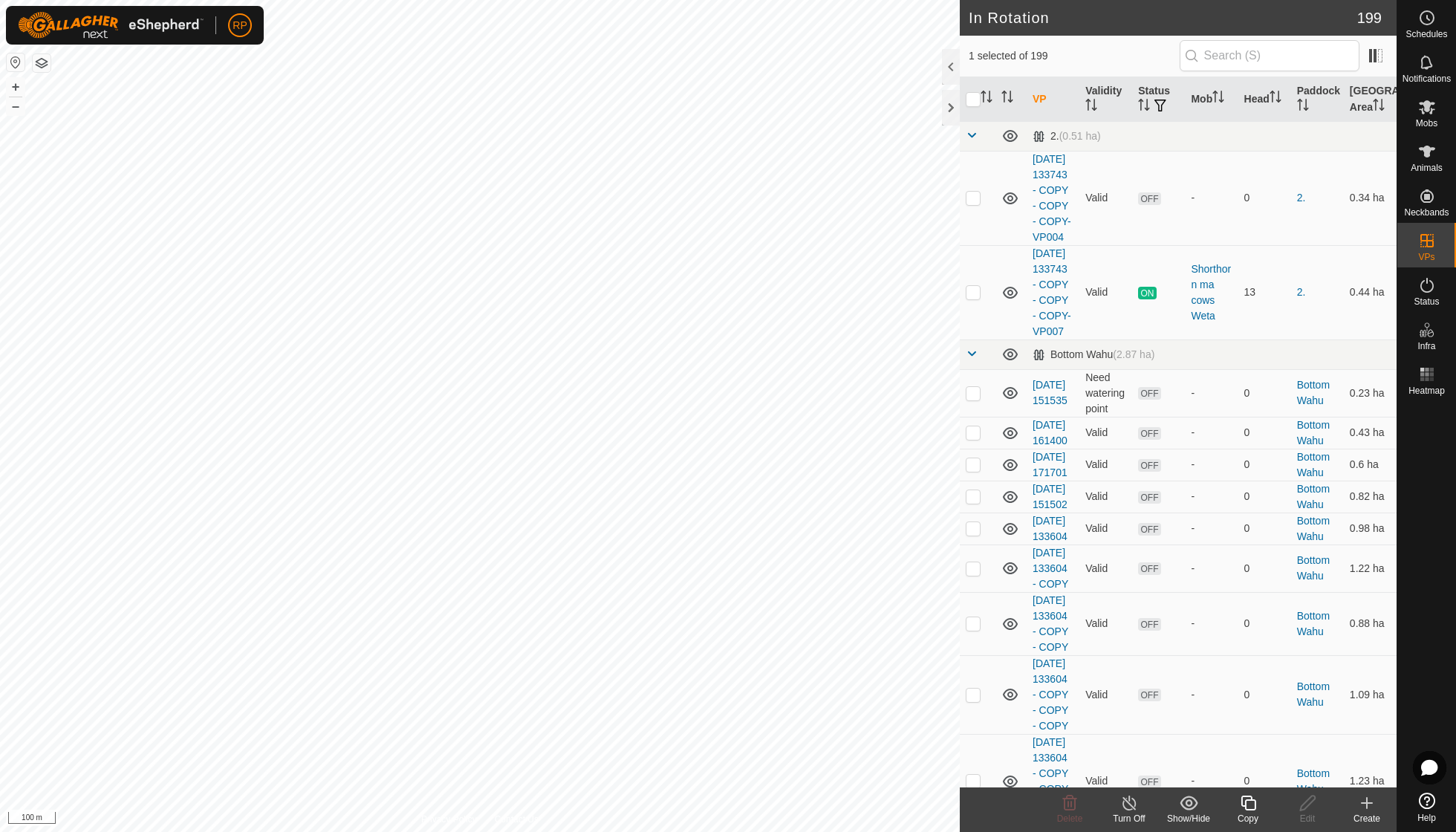
click at [1245, 795] on icon at bounding box center [1248, 803] width 19 height 18
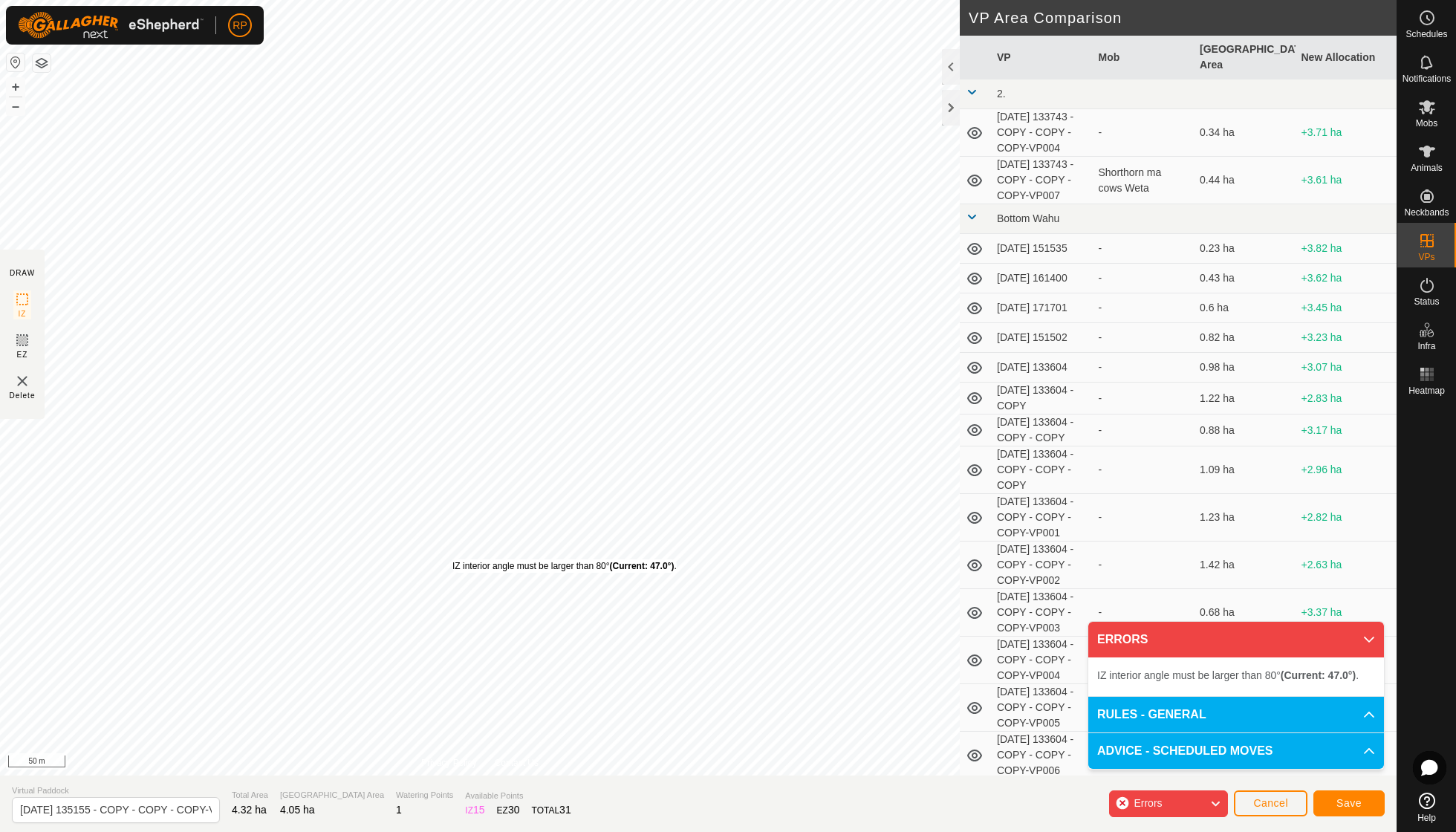
click at [452, 559] on div "IZ interior angle must be larger than 80° (Current: 47.0°) ." at bounding box center [565, 566] width 225 height 13
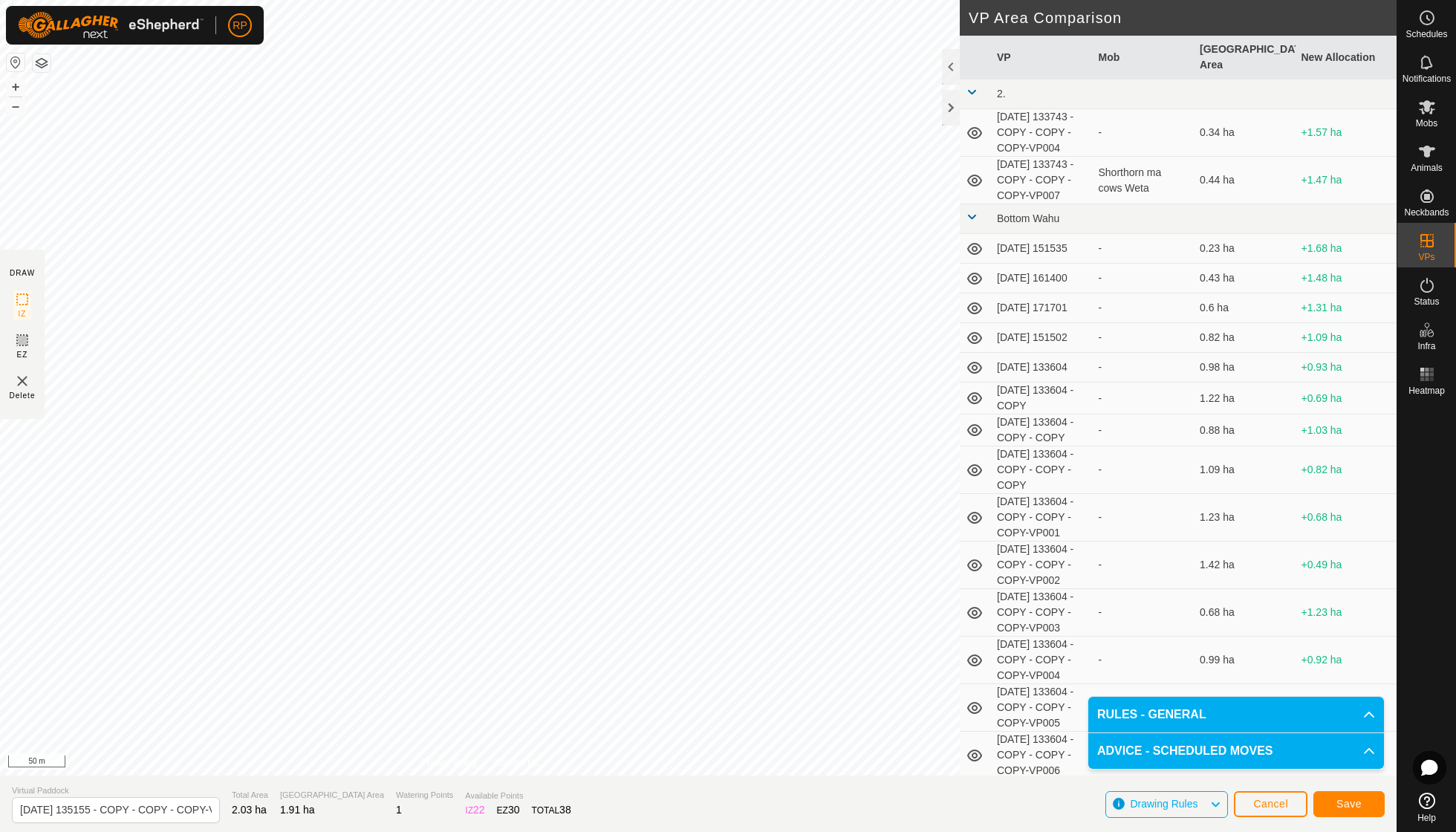
click at [1335, 807] on button "Save" at bounding box center [1349, 805] width 71 height 26
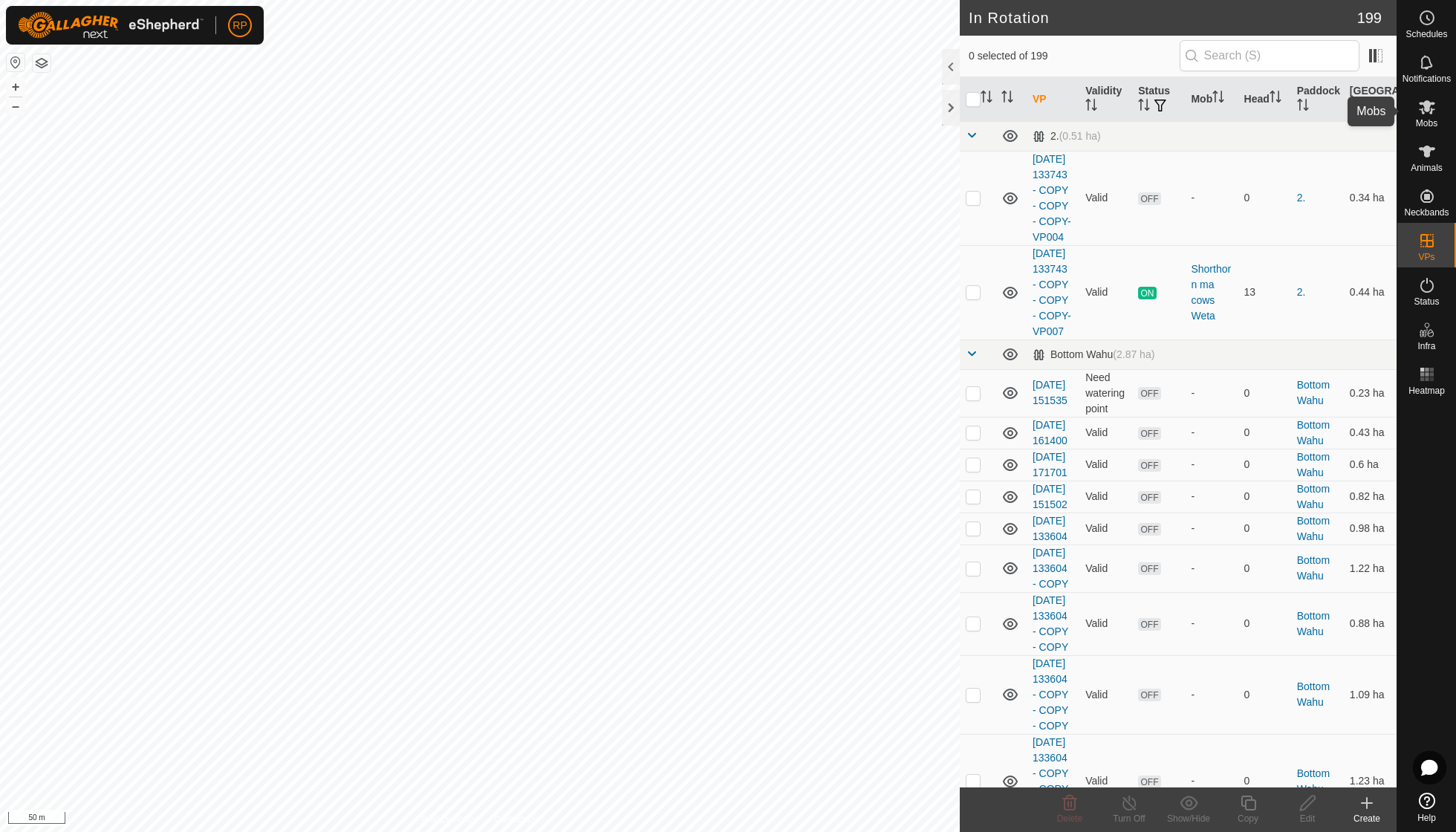
click at [1431, 113] on icon at bounding box center [1427, 108] width 16 height 14
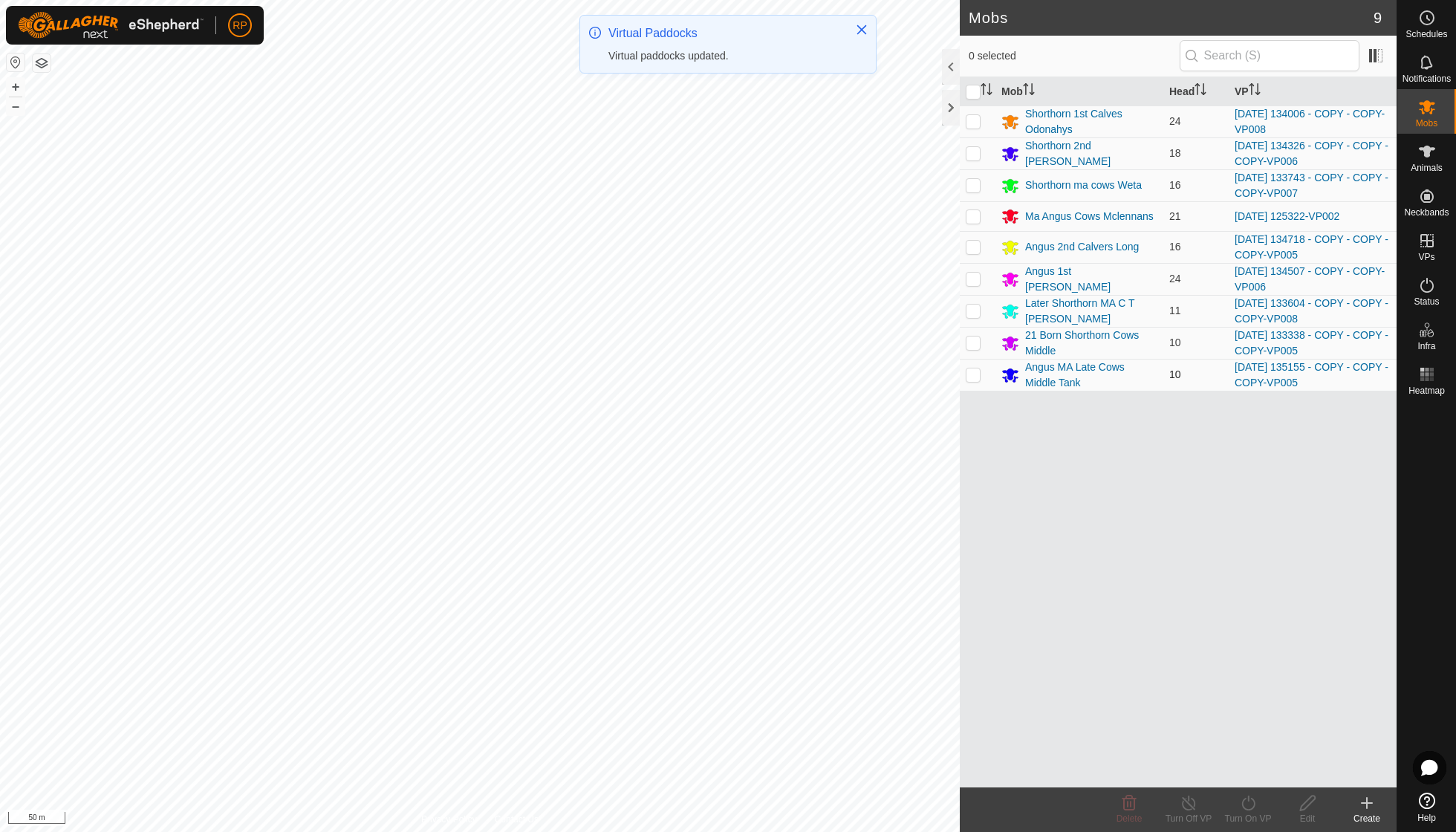
click at [973, 369] on p-checkbox at bounding box center [973, 374] width 15 height 12
checkbox input "true"
click at [1249, 795] on icon at bounding box center [1248, 803] width 19 height 18
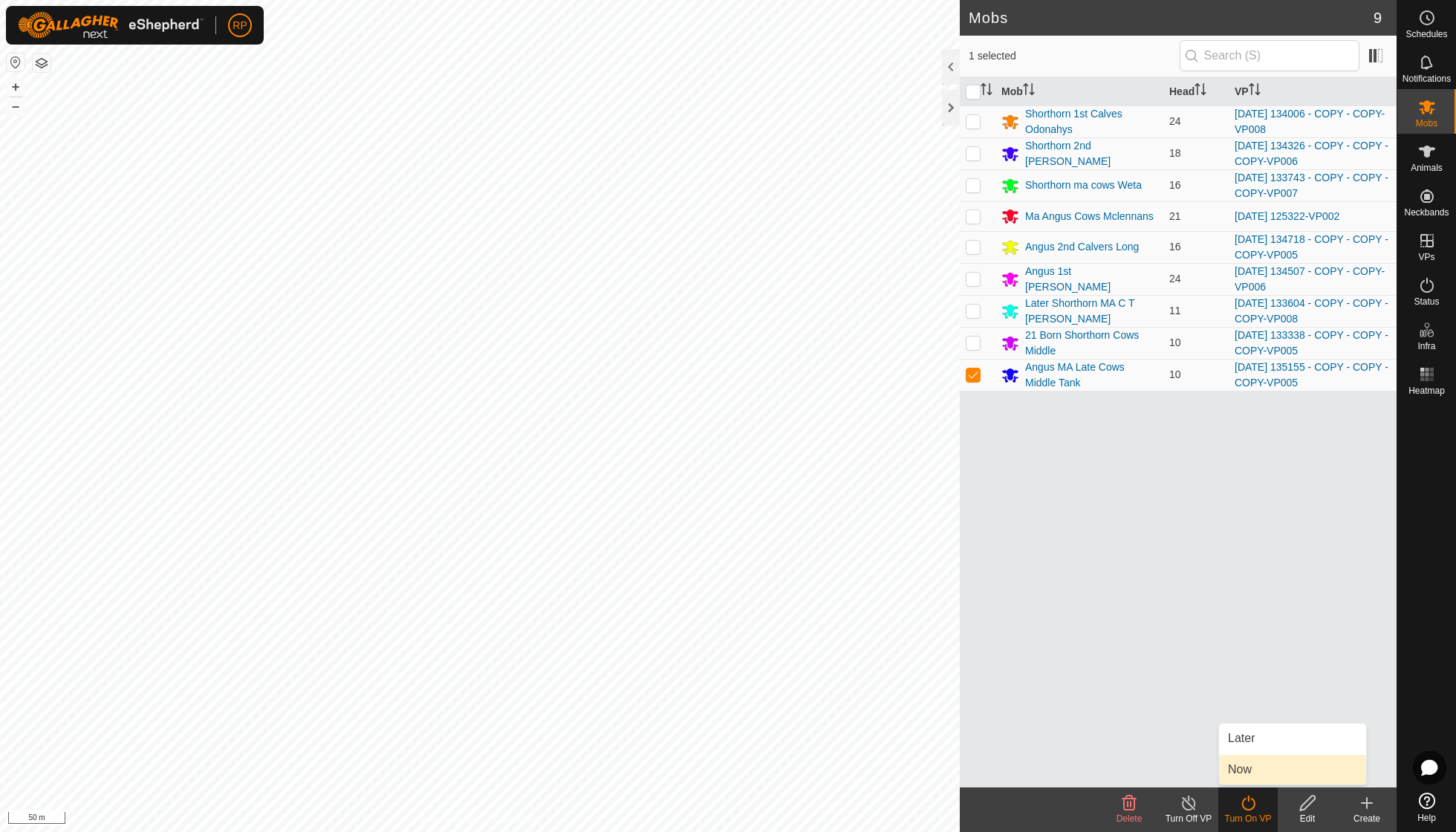
click at [1252, 774] on link "Now" at bounding box center [1293, 770] width 147 height 29
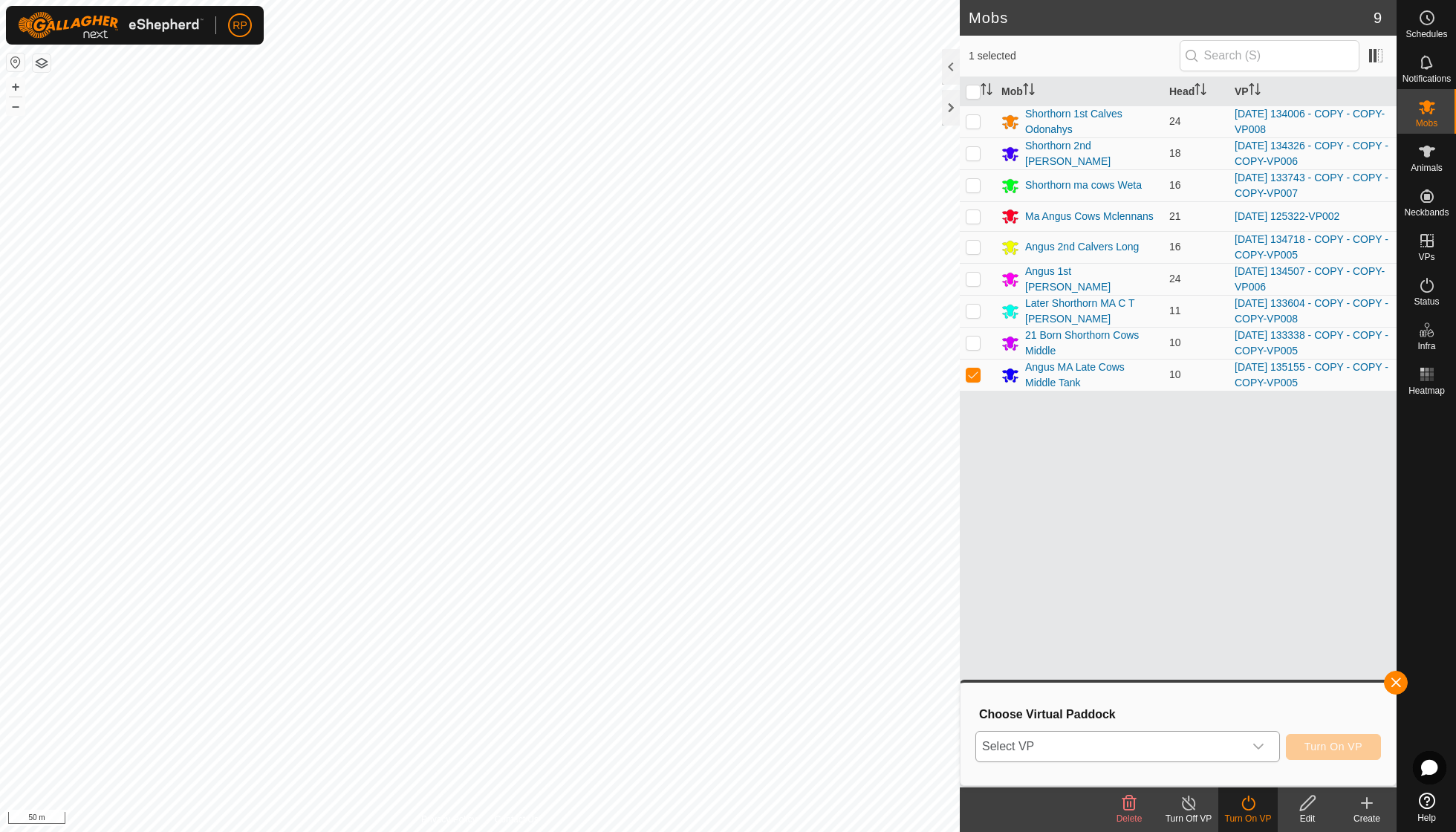
click at [1259, 741] on icon "dropdown trigger" at bounding box center [1258, 746] width 12 height 12
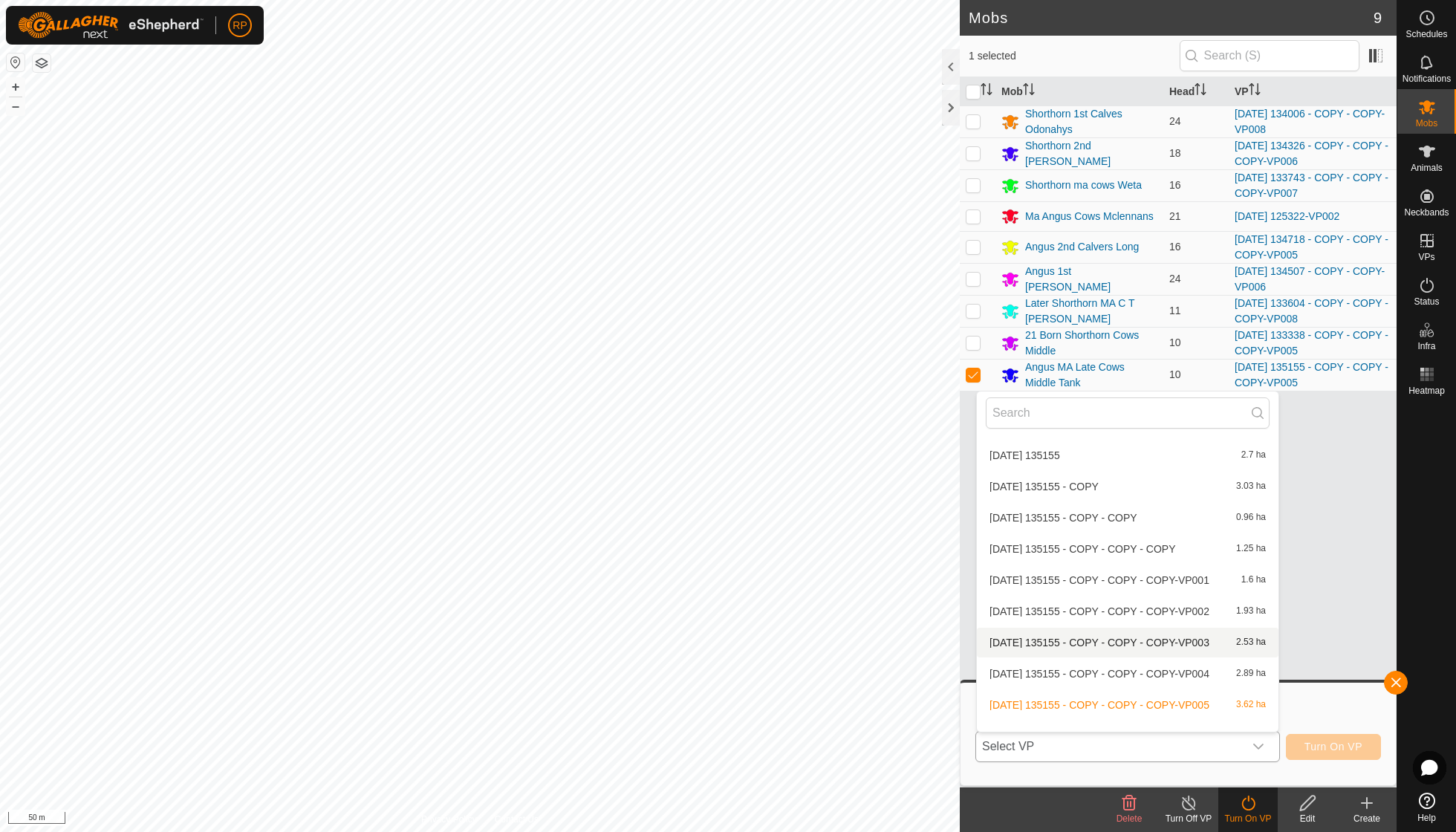
scroll to position [4543, 0]
click at [1150, 720] on li "[DATE] 135155 - COPY - COPY - COPY-VP006 1.91 ha" at bounding box center [1128, 734] width 301 height 29
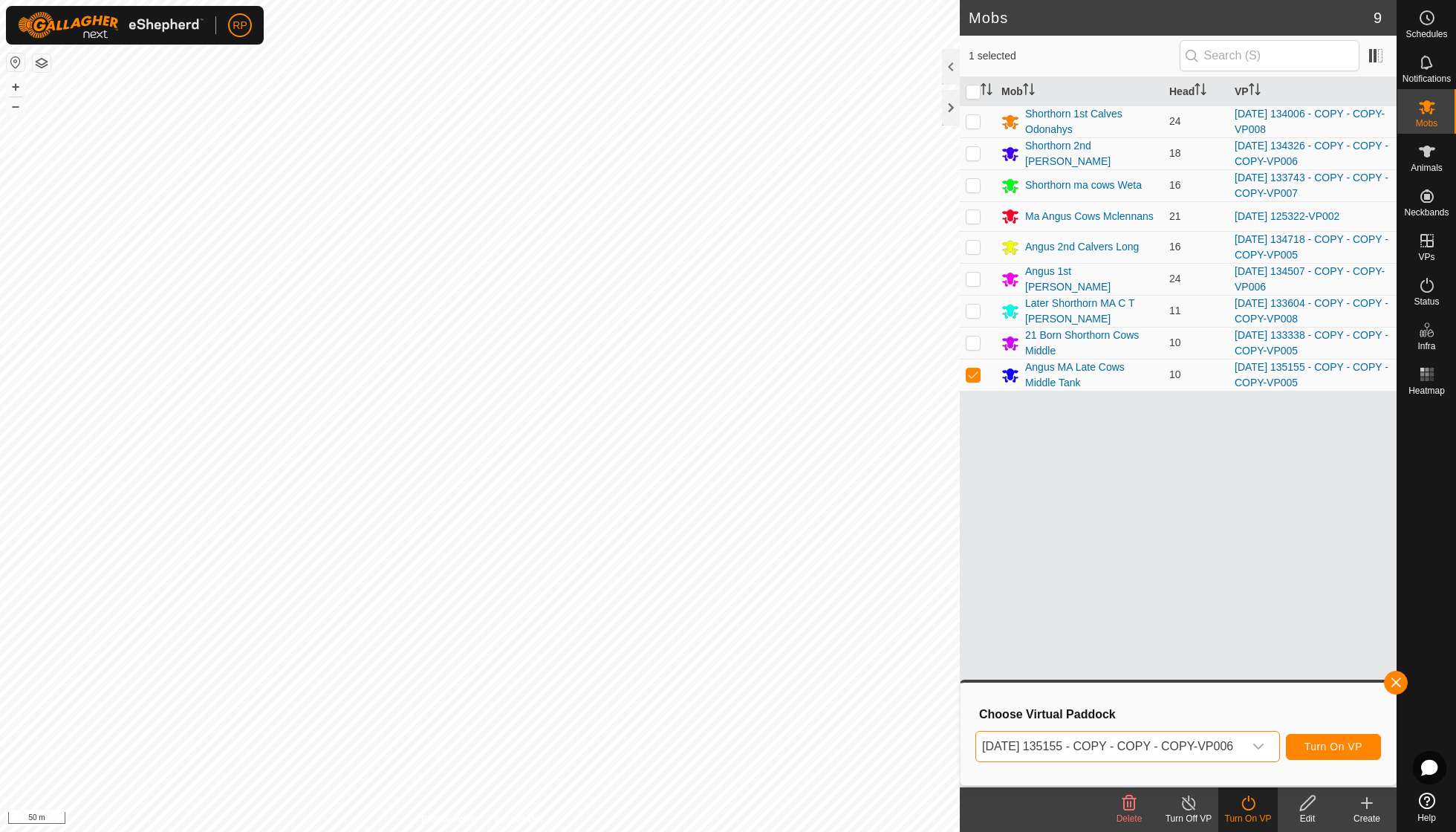
click at [1333, 744] on span "Turn On VP" at bounding box center [1334, 746] width 58 height 12
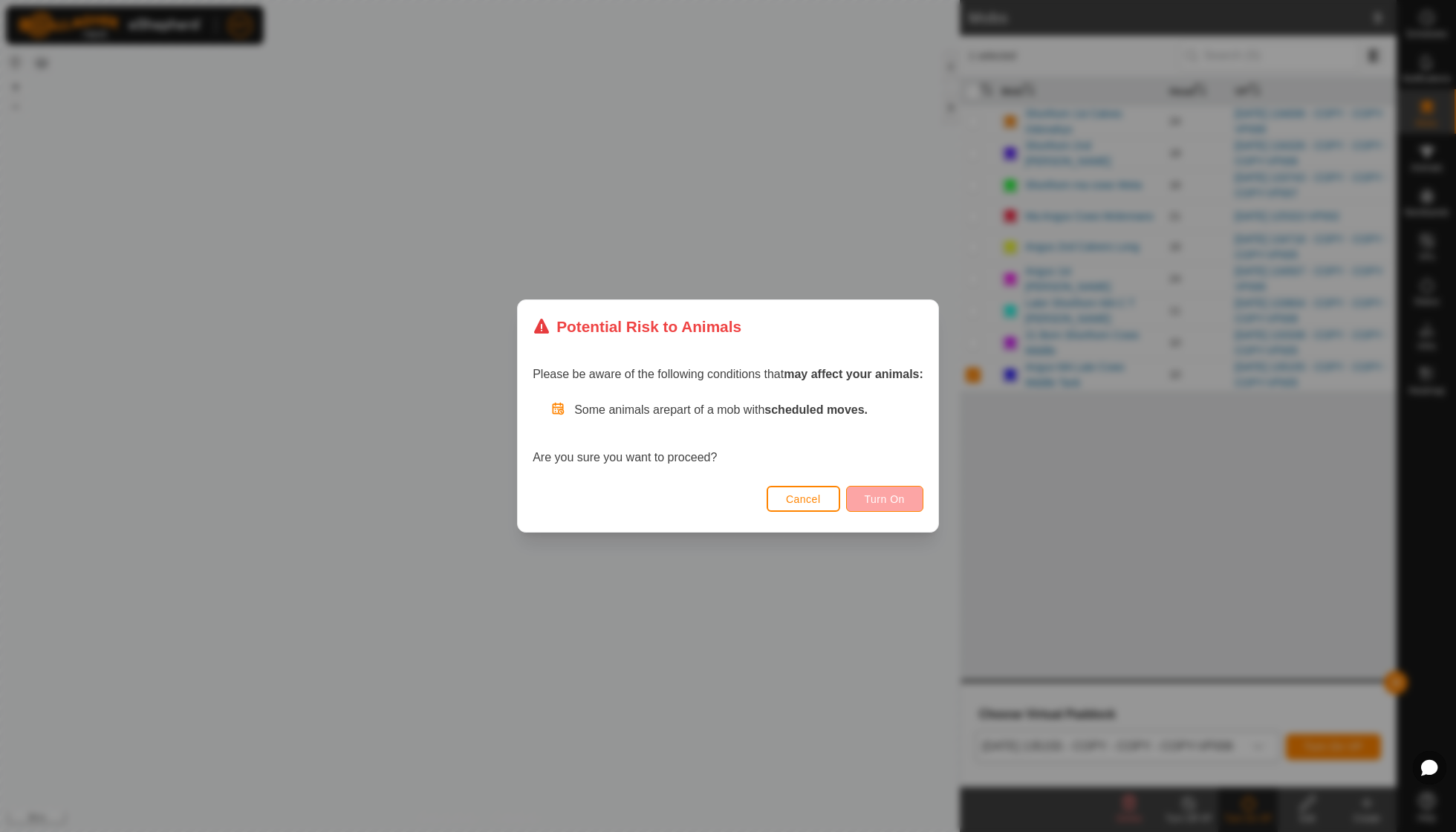
click at [899, 503] on span "Turn On" at bounding box center [885, 499] width 40 height 12
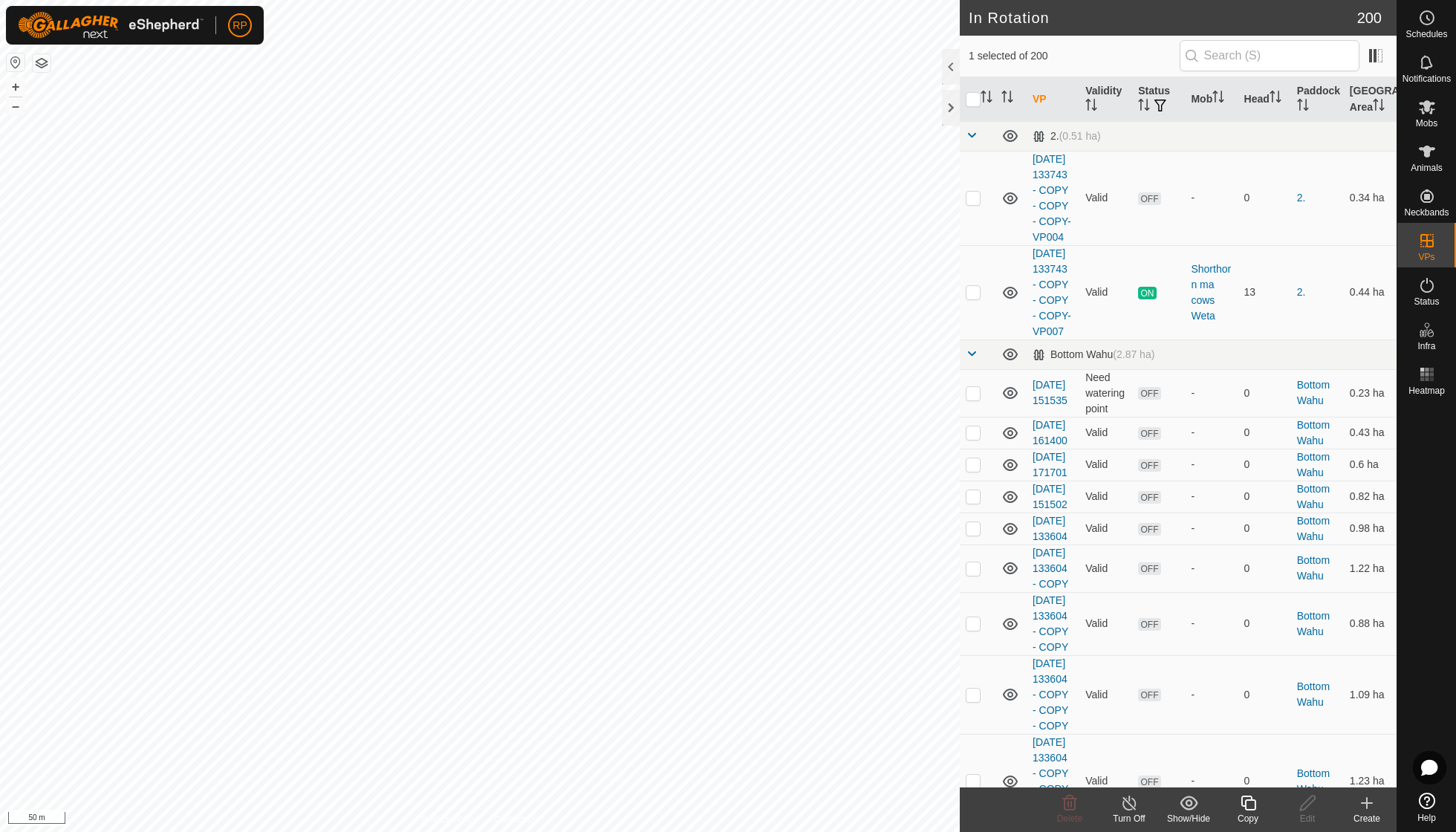
click at [1252, 803] on icon at bounding box center [1248, 803] width 19 height 18
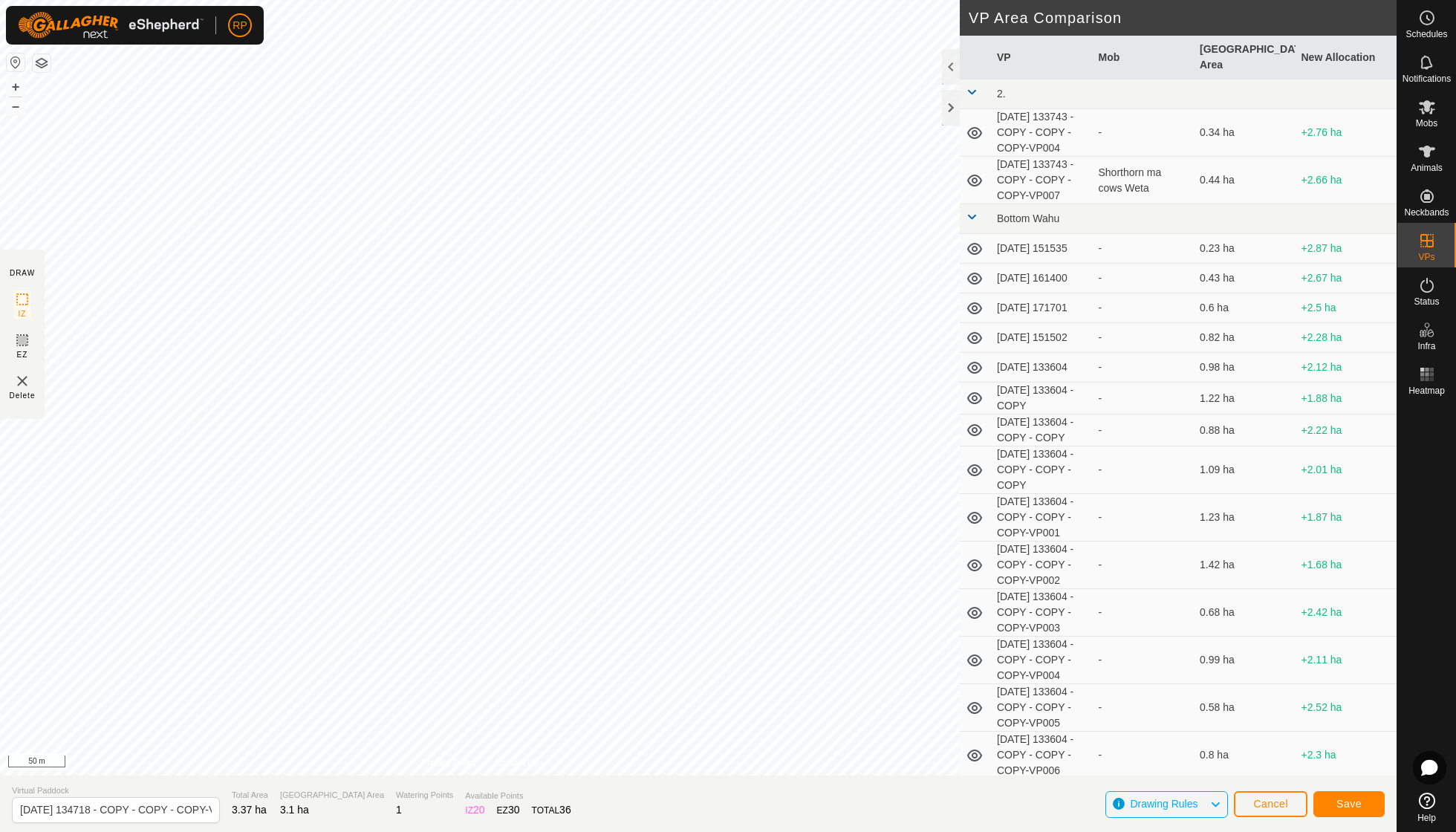
click at [1346, 806] on span "Save" at bounding box center [1349, 803] width 26 height 12
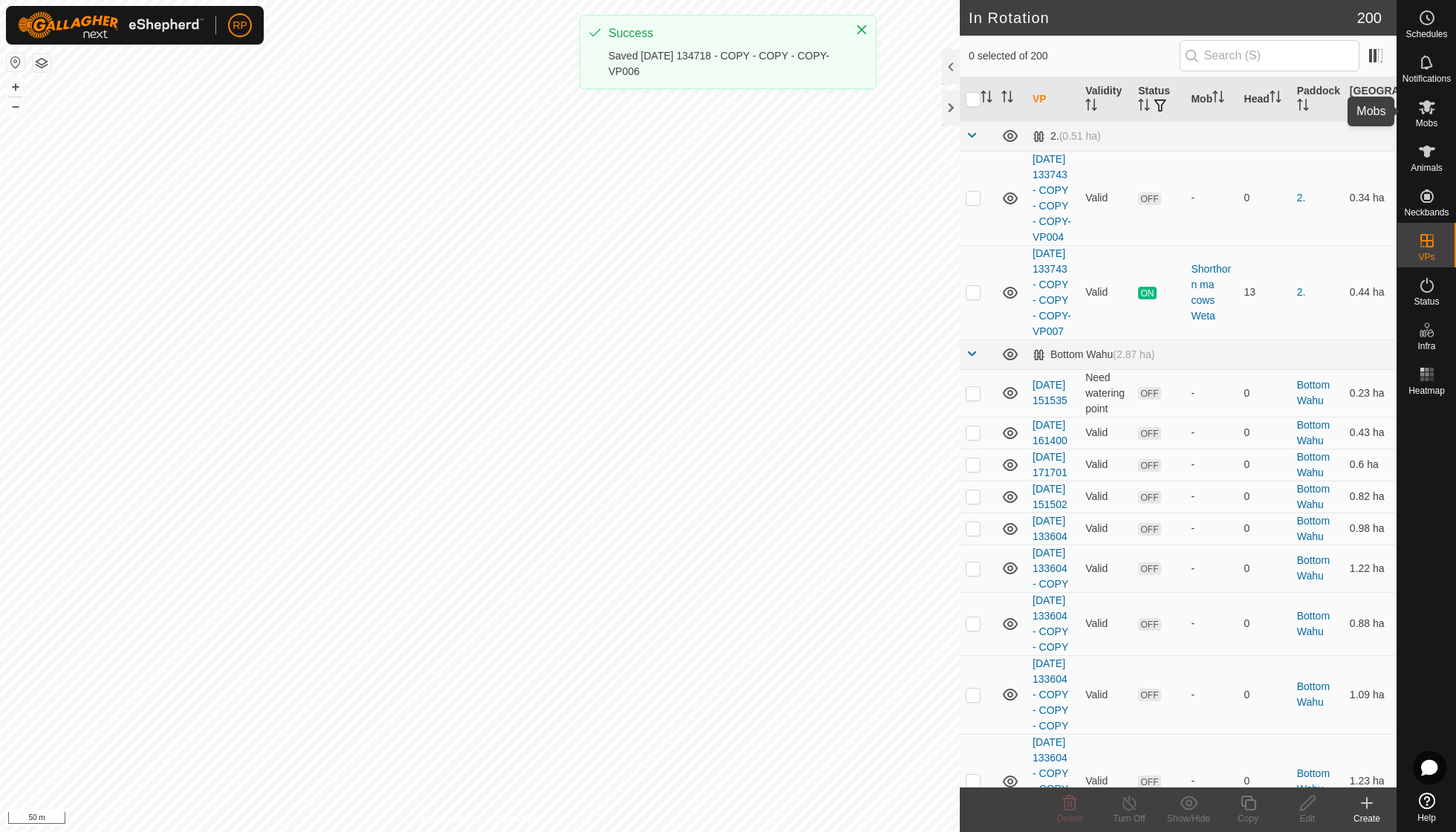
click at [1430, 119] on span "Mobs" at bounding box center [1427, 123] width 22 height 9
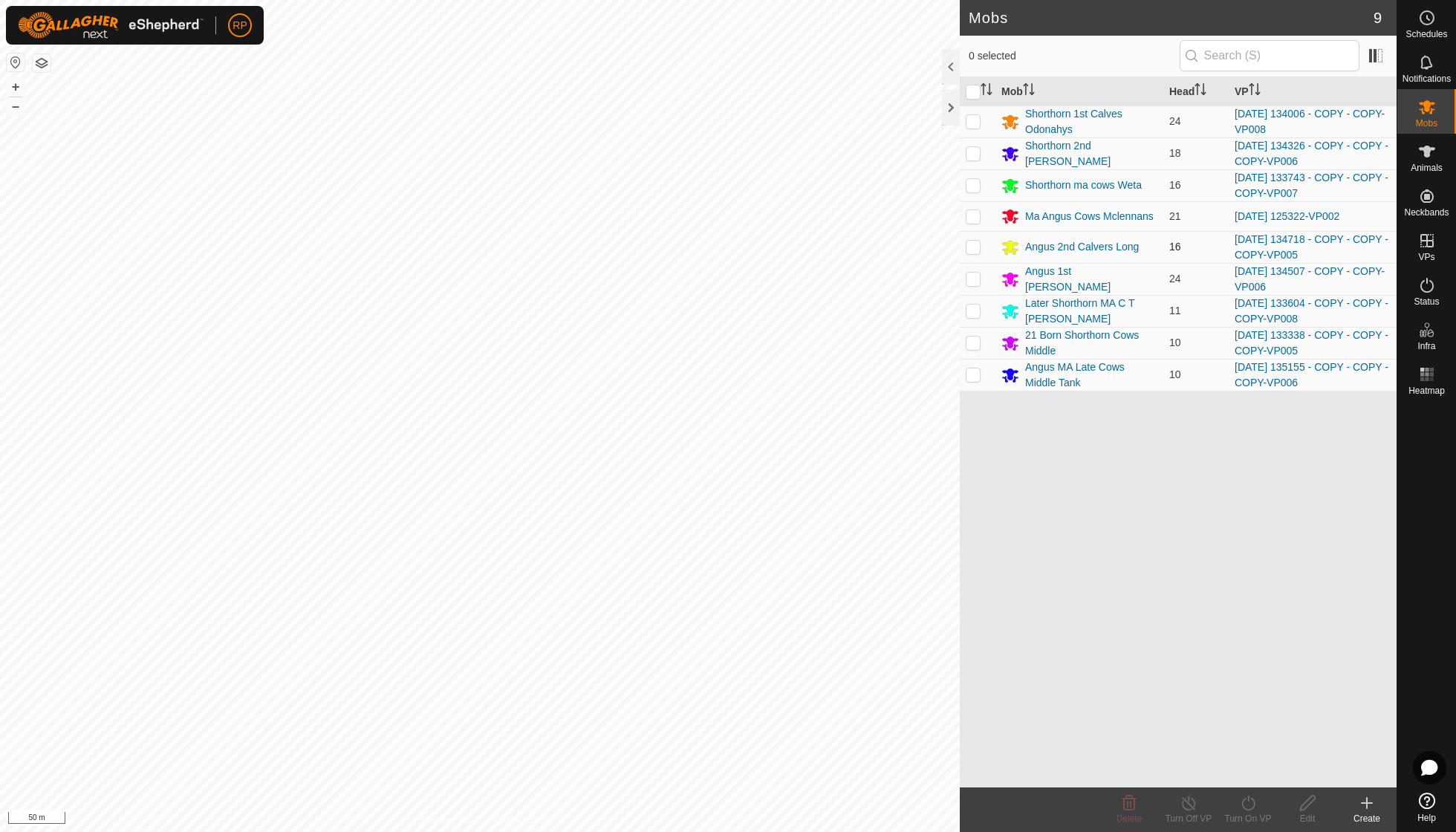
click at [975, 241] on p-checkbox at bounding box center [973, 246] width 15 height 12
checkbox input "true"
click at [1239, 798] on icon at bounding box center [1248, 803] width 19 height 18
click at [1241, 768] on link "Now" at bounding box center [1293, 770] width 147 height 29
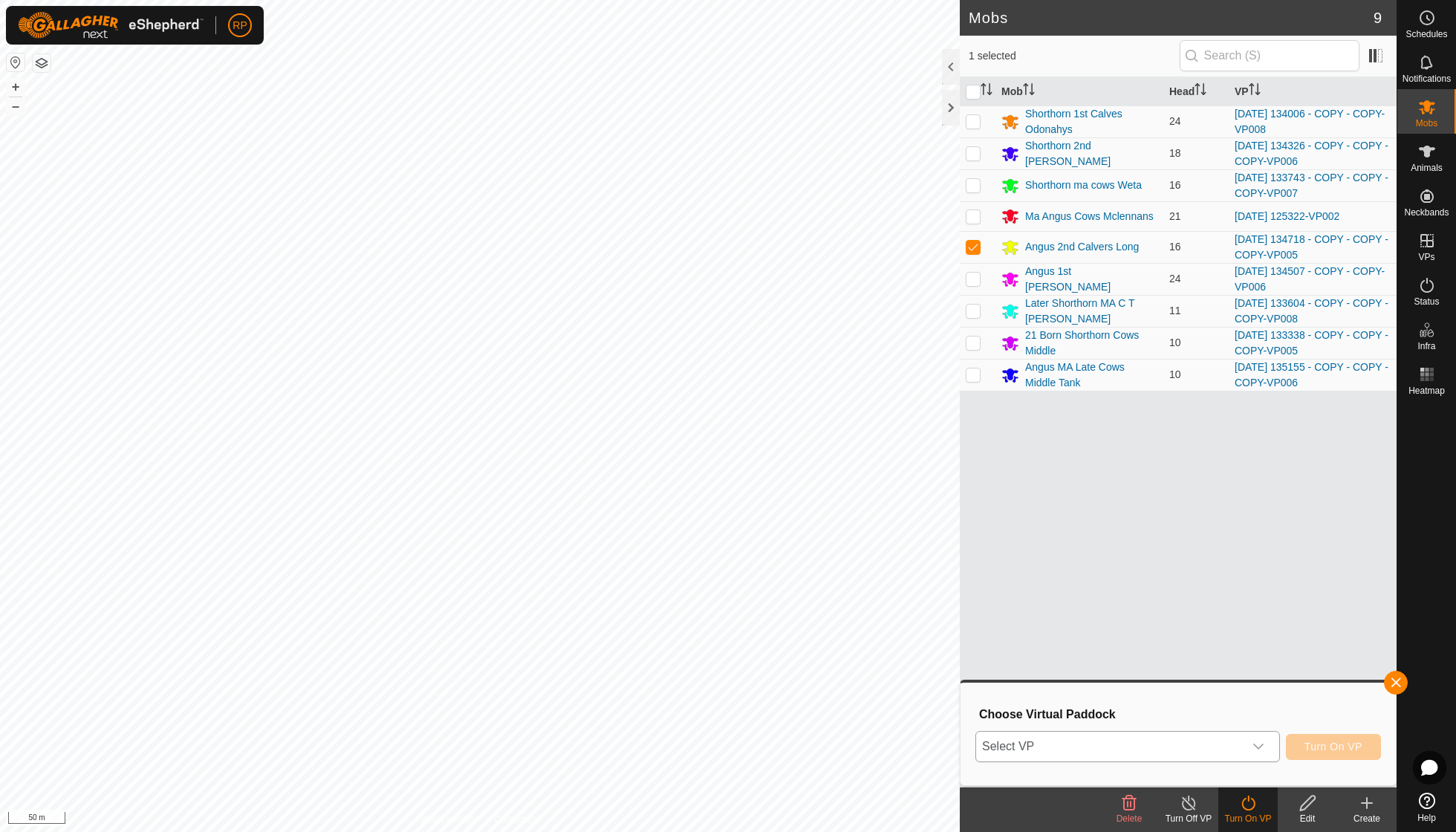
click at [1255, 744] on icon "dropdown trigger" at bounding box center [1258, 746] width 12 height 12
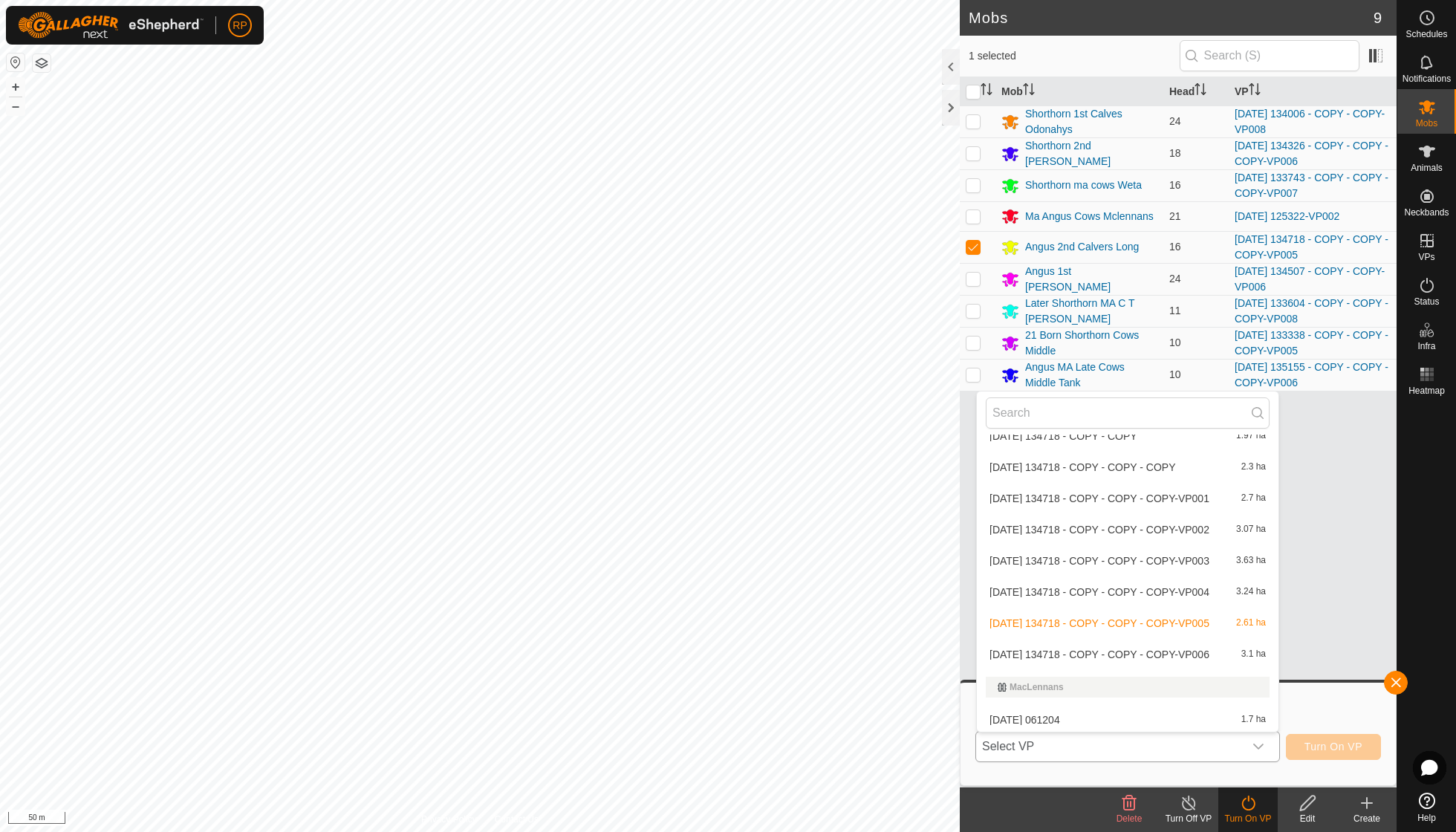
scroll to position [2964, 0]
click at [1150, 638] on li "[DATE] 134718 - COPY - COPY - COPY-VP006 3.1 ha" at bounding box center [1128, 653] width 301 height 29
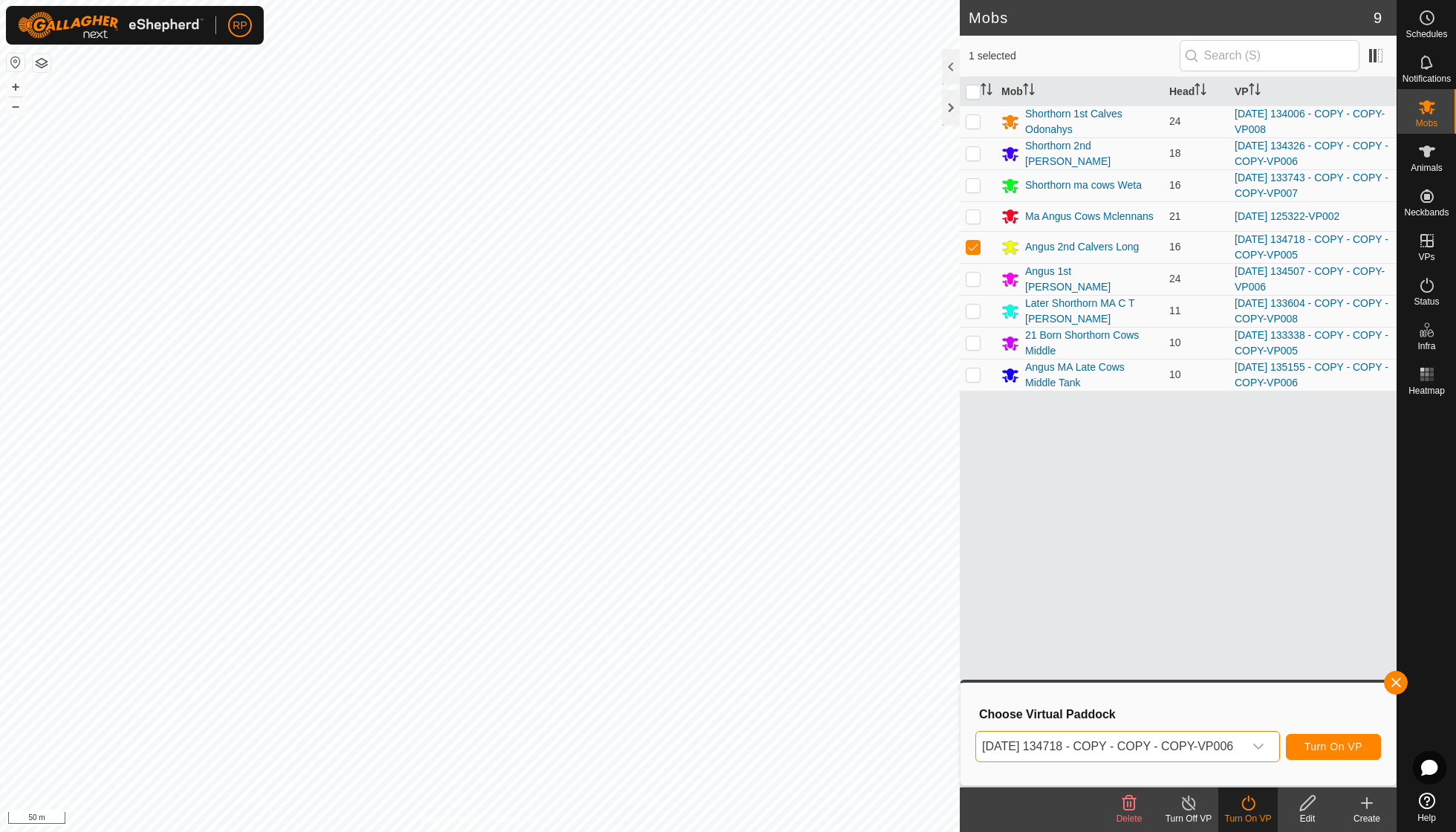
click at [1326, 747] on span "Turn On VP" at bounding box center [1334, 746] width 58 height 12
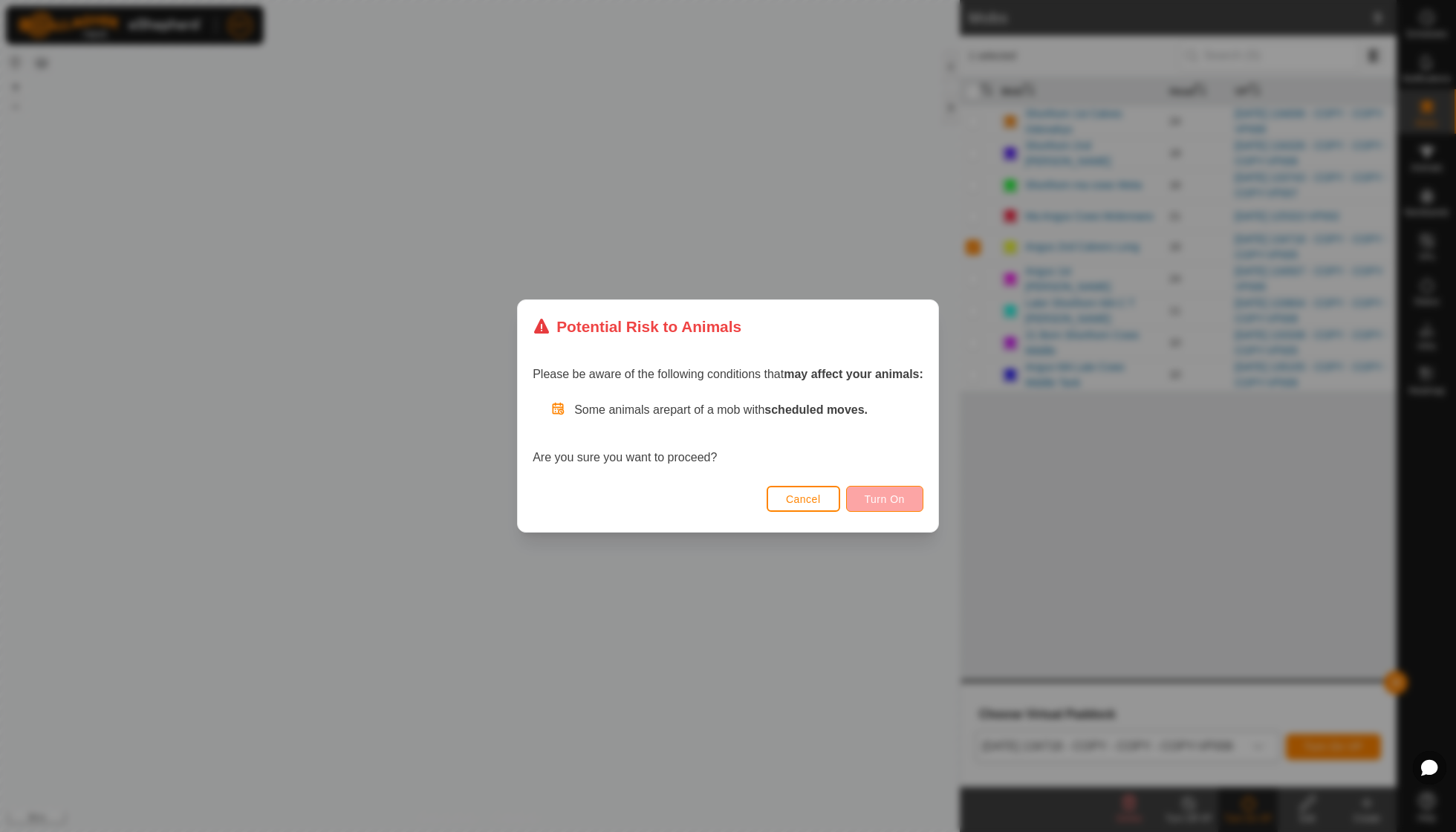
click at [881, 495] on span "Turn On" at bounding box center [885, 499] width 40 height 12
